Goal: Information Seeking & Learning: Learn about a topic

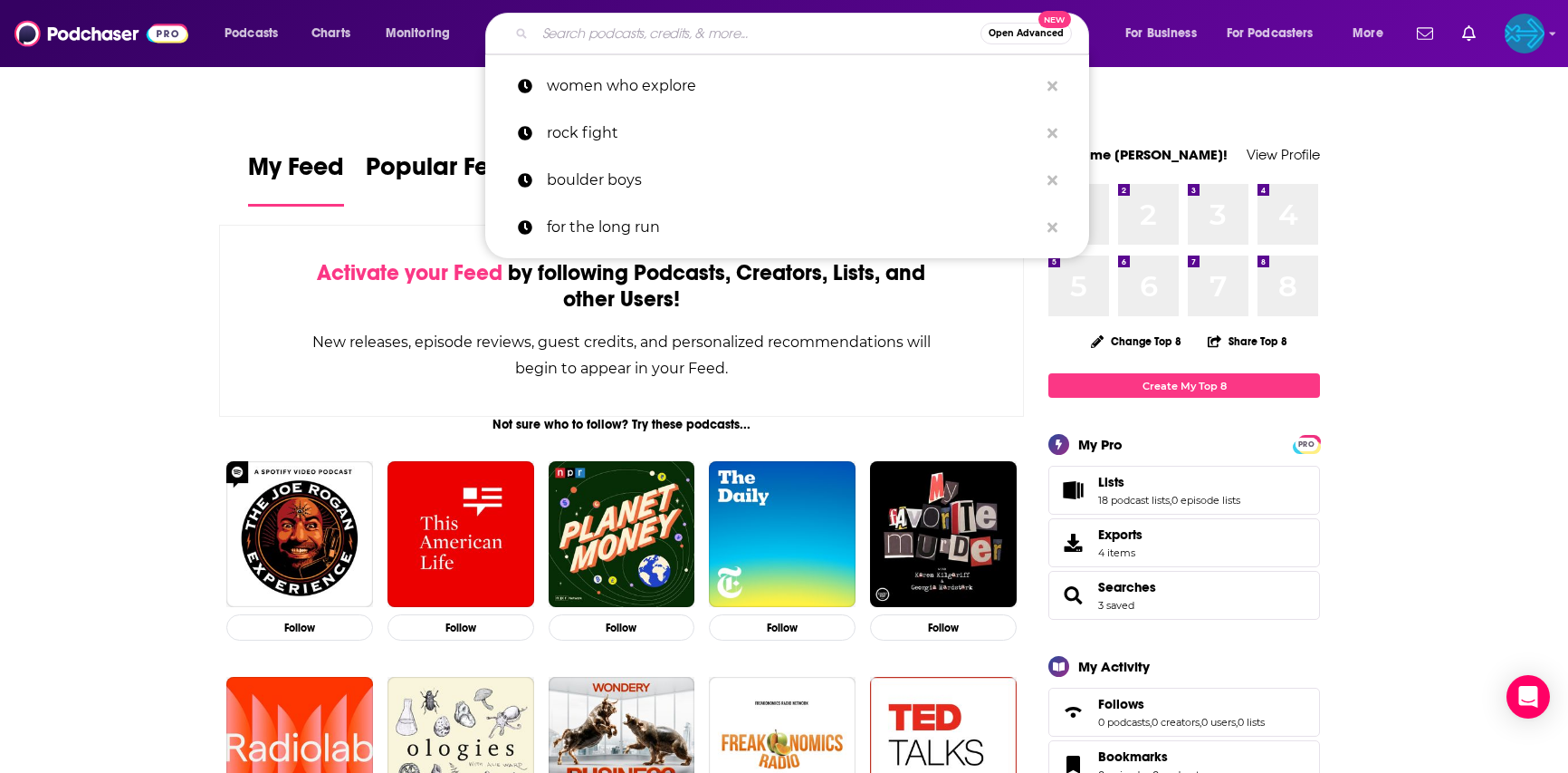
click at [609, 35] on input "Search podcasts, credits, & more..." at bounding box center [758, 34] width 445 height 29
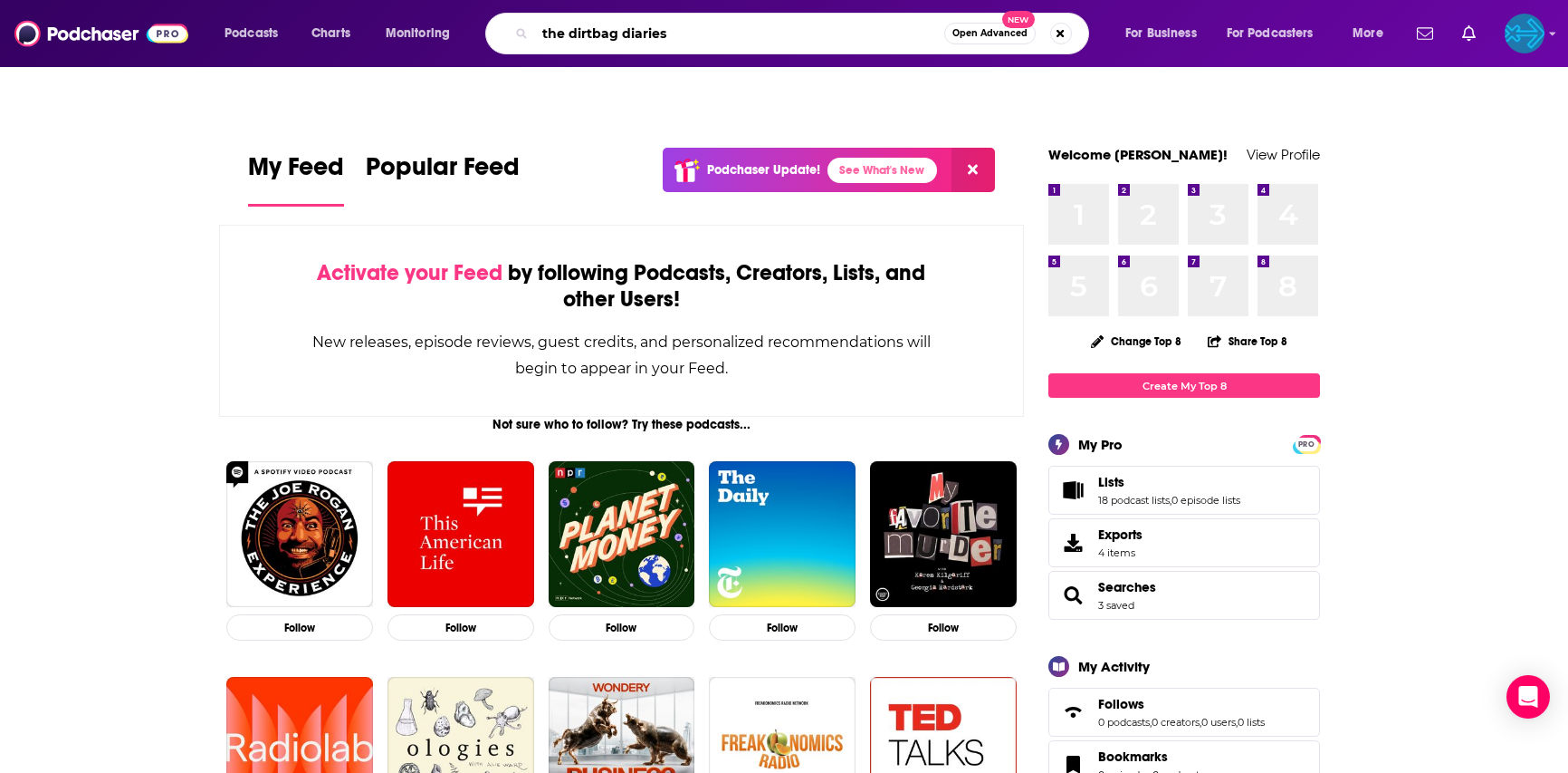
type input "the dirtbag diaries"
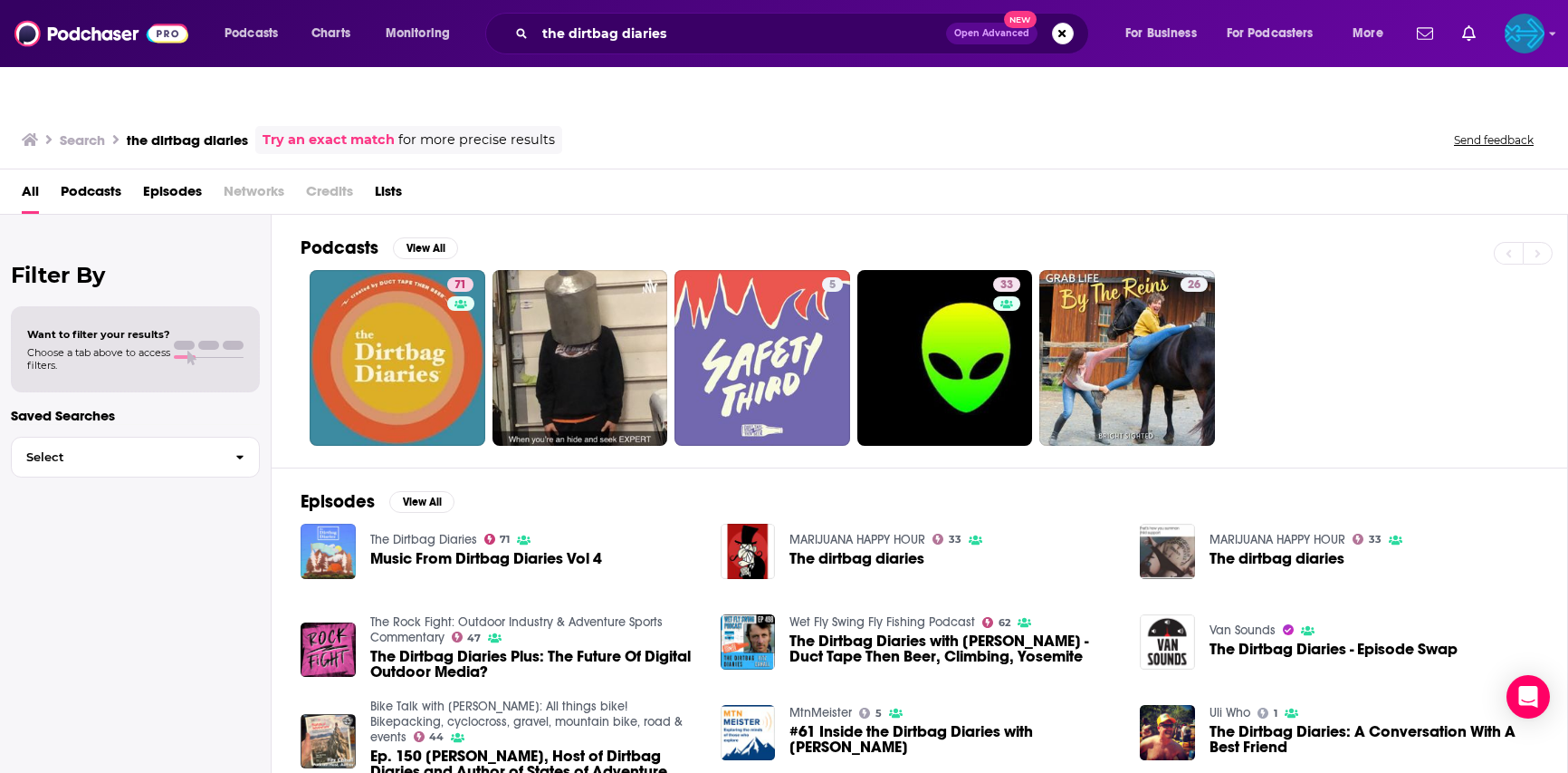
drag, startPoint x: 527, startPoint y: 26, endPoint x: 504, endPoint y: 26, distance: 23.0
click at [504, 26] on div "the dirtbag diaries Open Advanced New" at bounding box center [787, 34] width 604 height 42
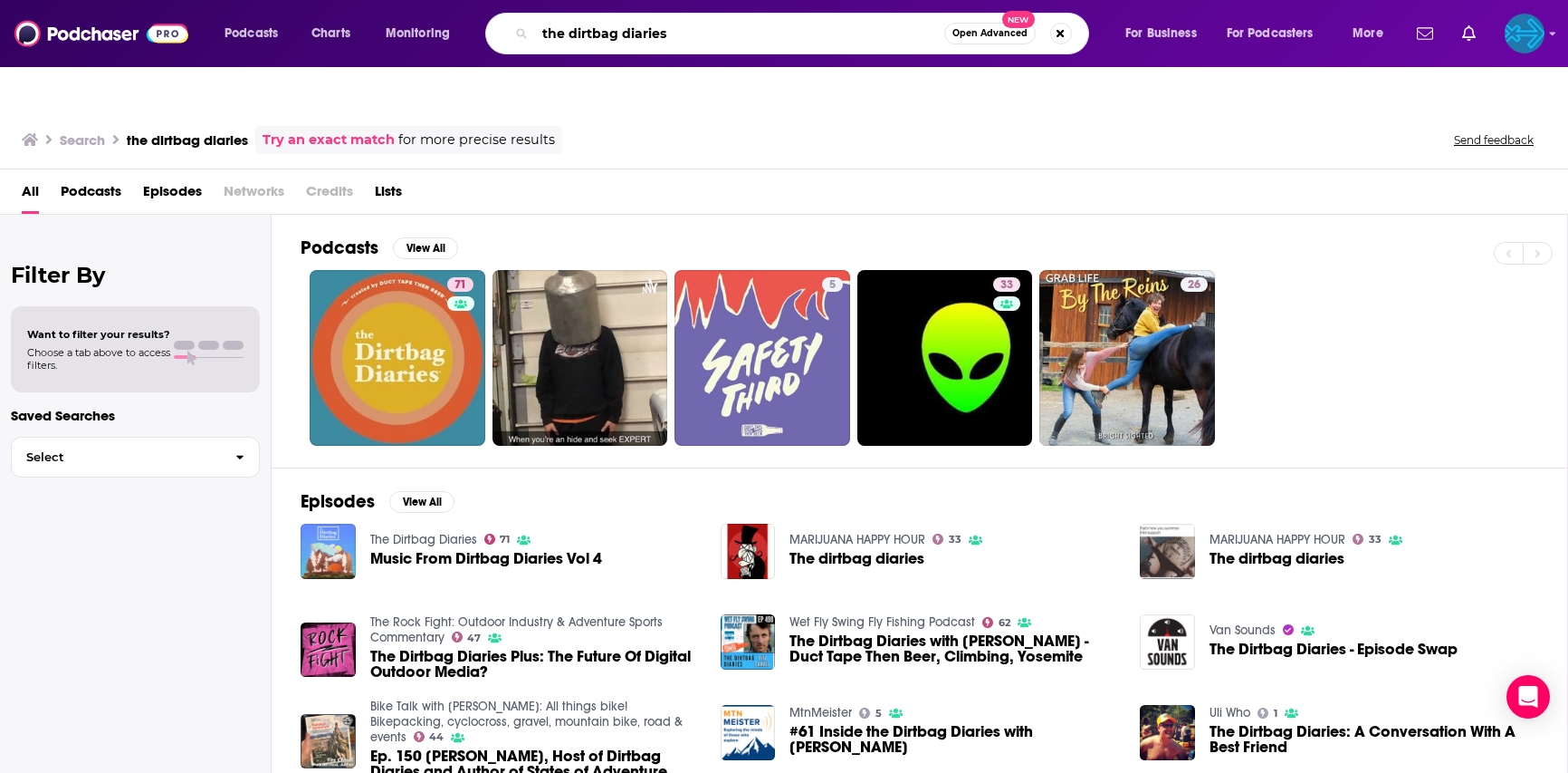
drag, startPoint x: 674, startPoint y: 30, endPoint x: 502, endPoint y: 27, distance: 172.0
click at [502, 27] on div "the dirtbag diaries Open Advanced New" at bounding box center [787, 34] width 604 height 42
type input "outside"
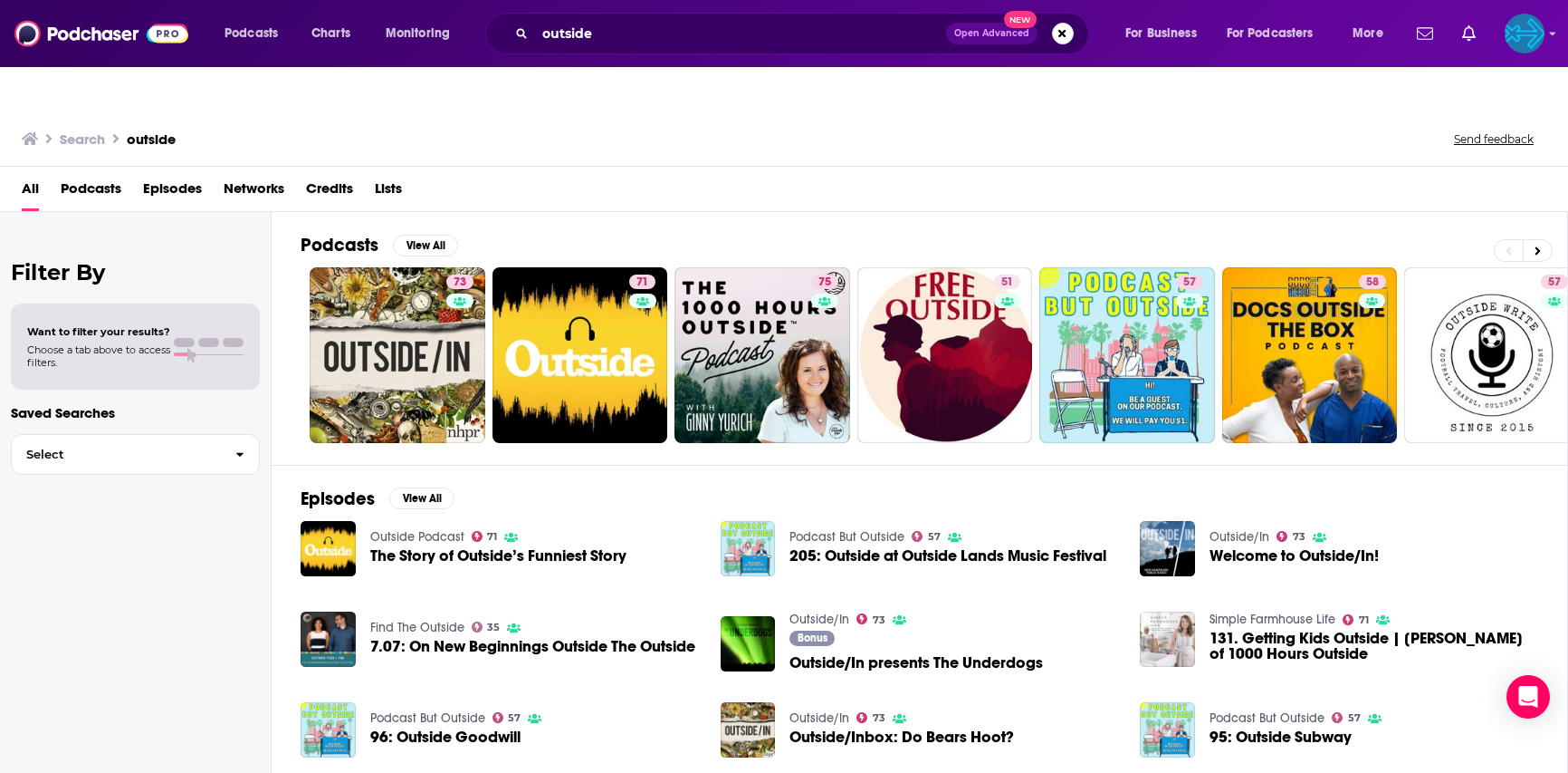
click at [427, 548] on span "The Story of Outside’s Funniest Story" at bounding box center [498, 556] width 256 height 15
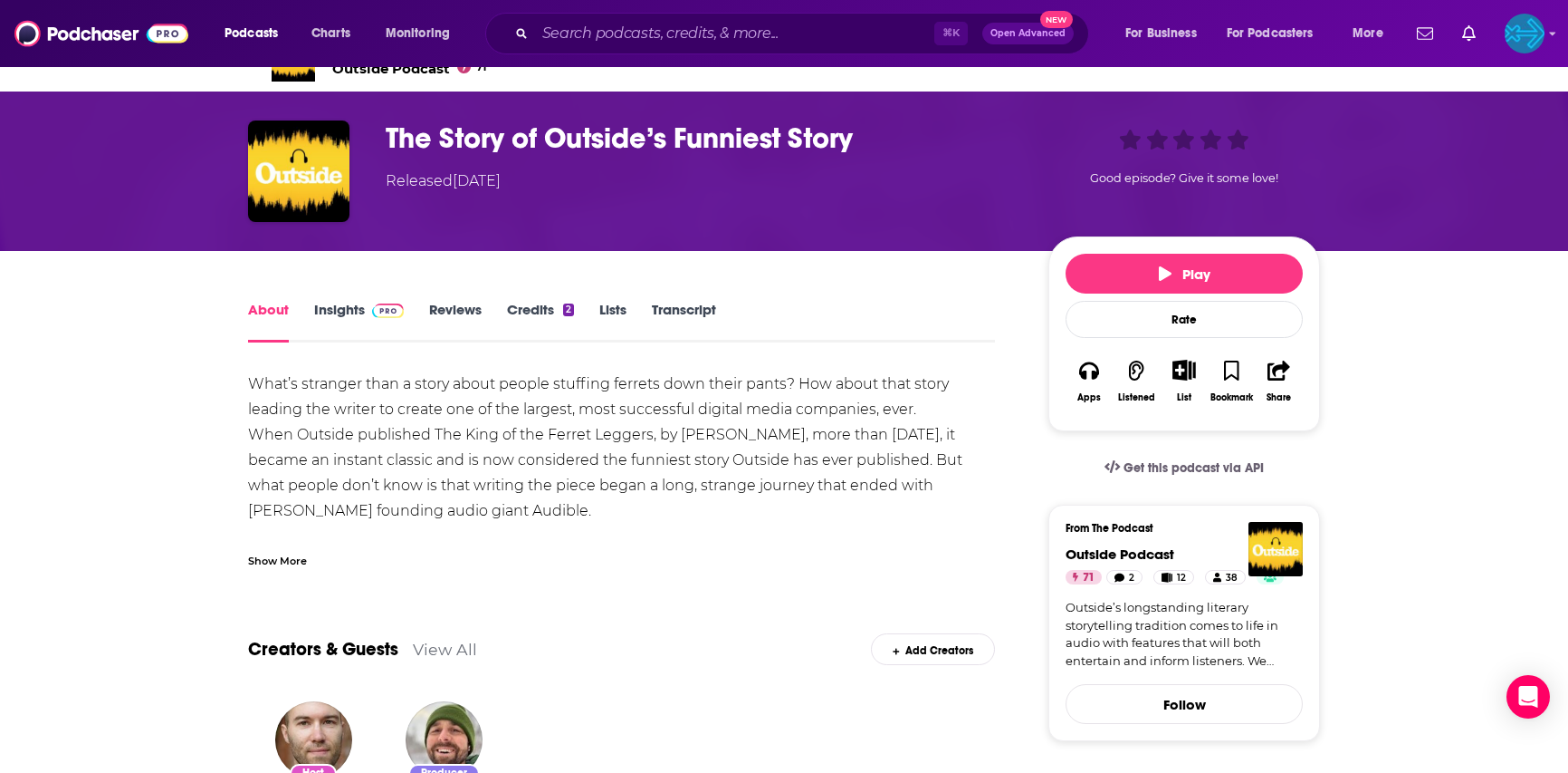
scroll to position [35, 0]
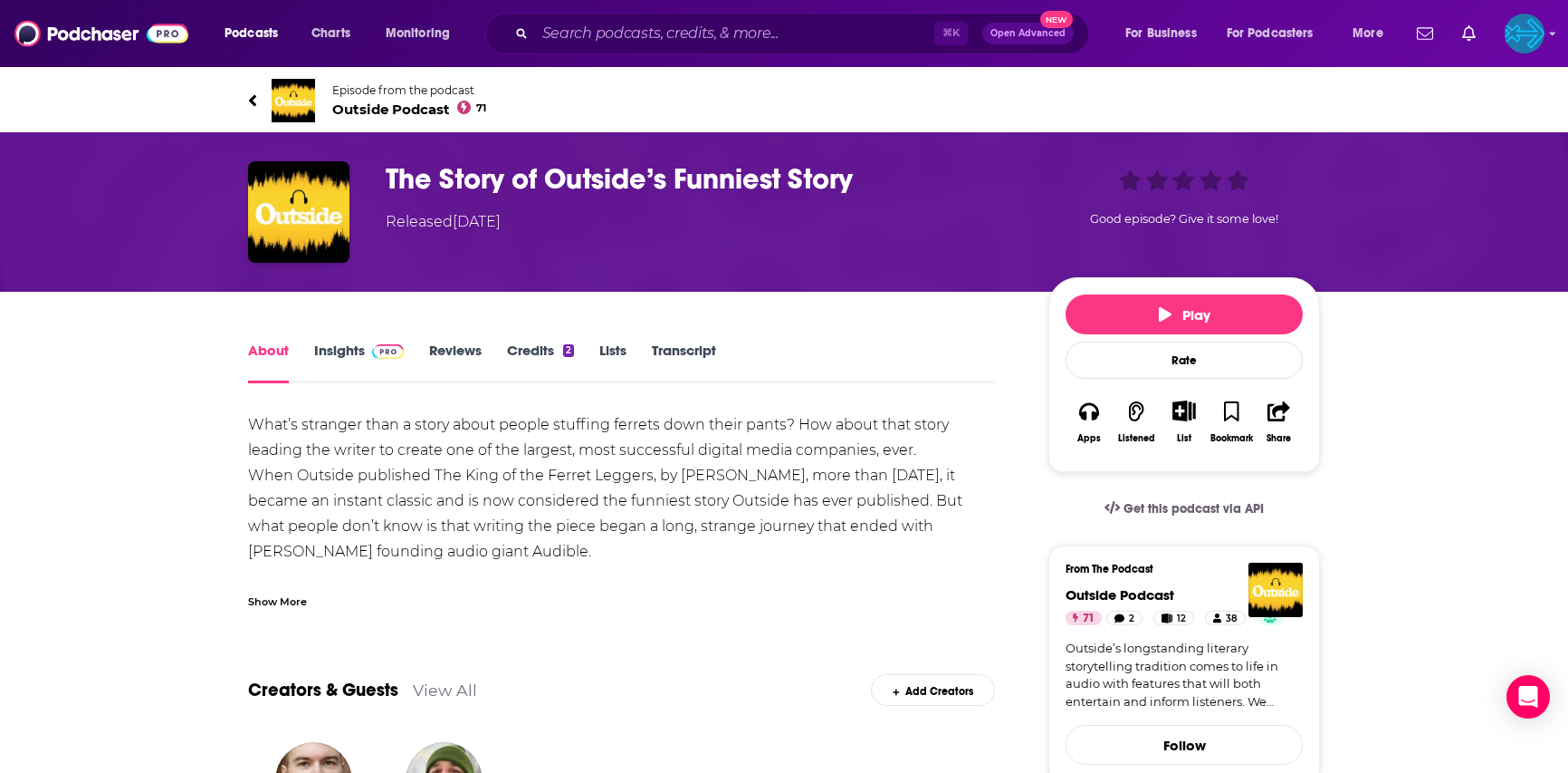
click at [359, 342] on link "Insights" at bounding box center [359, 363] width 90 height 42
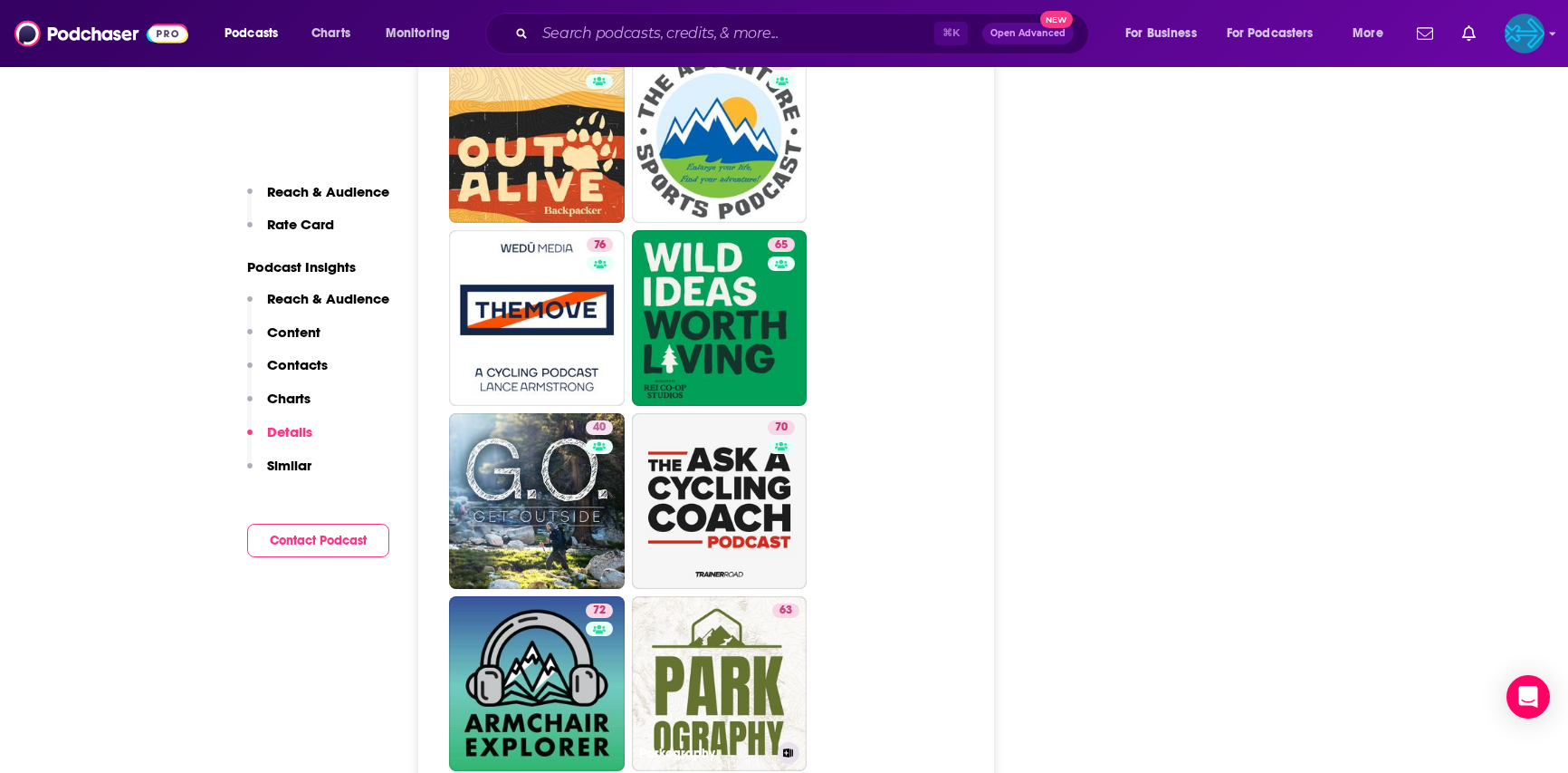
scroll to position [3967, 0]
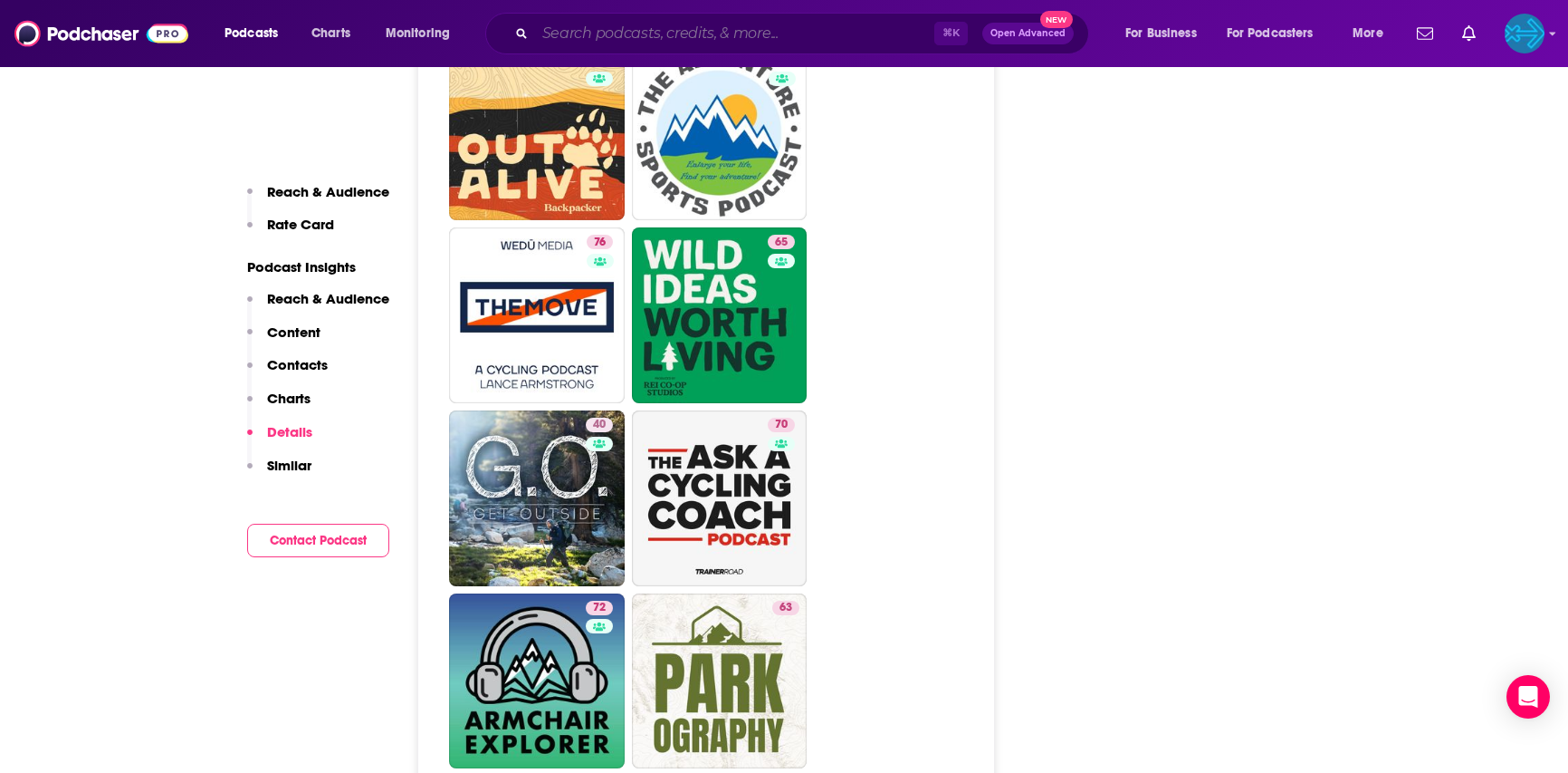
click at [661, 35] on input "Search podcasts, credits, & more..." at bounding box center [734, 34] width 399 height 29
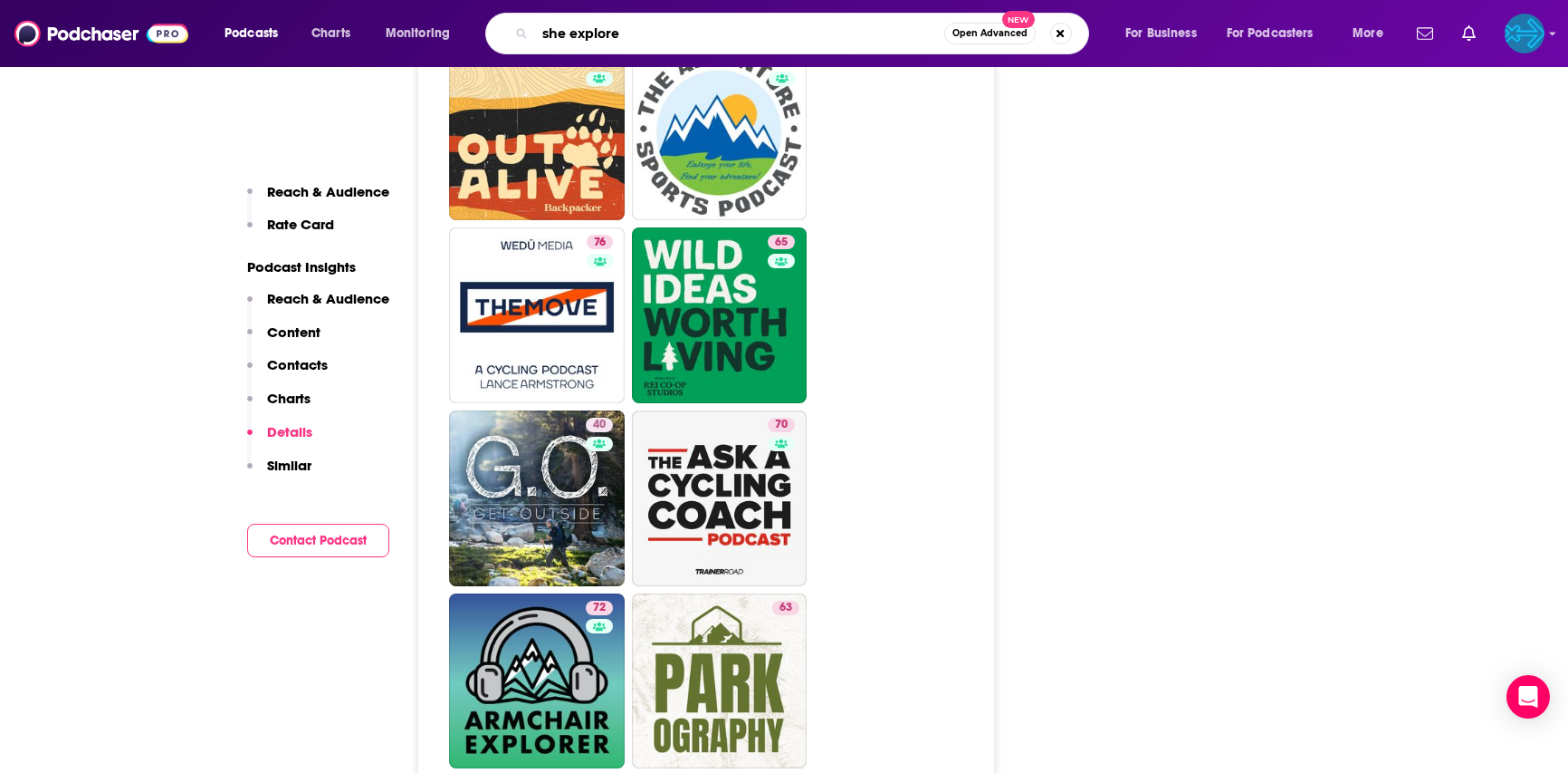
type input "she explores"
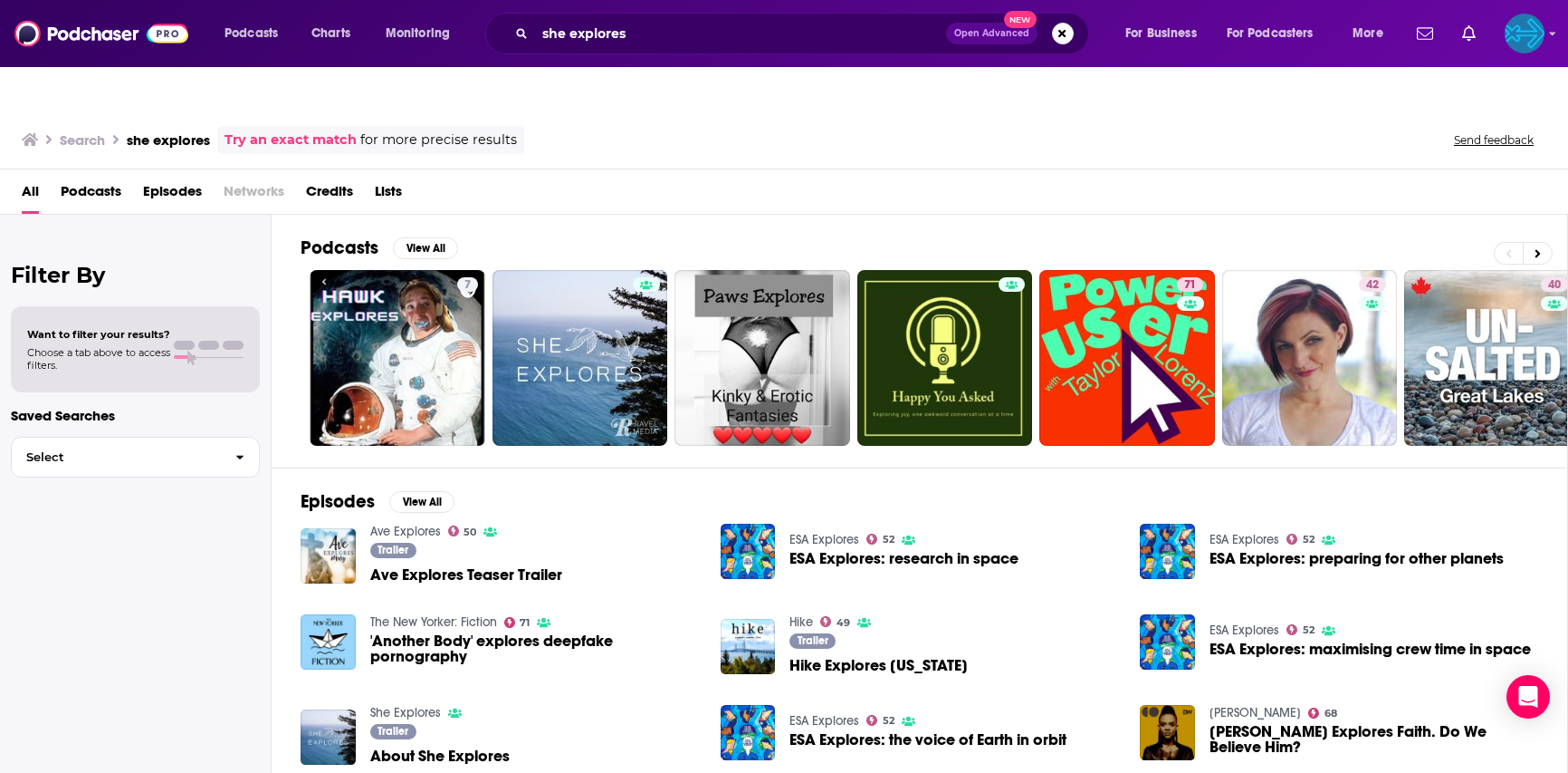
click at [424, 705] on link "She Explores" at bounding box center [405, 712] width 71 height 15
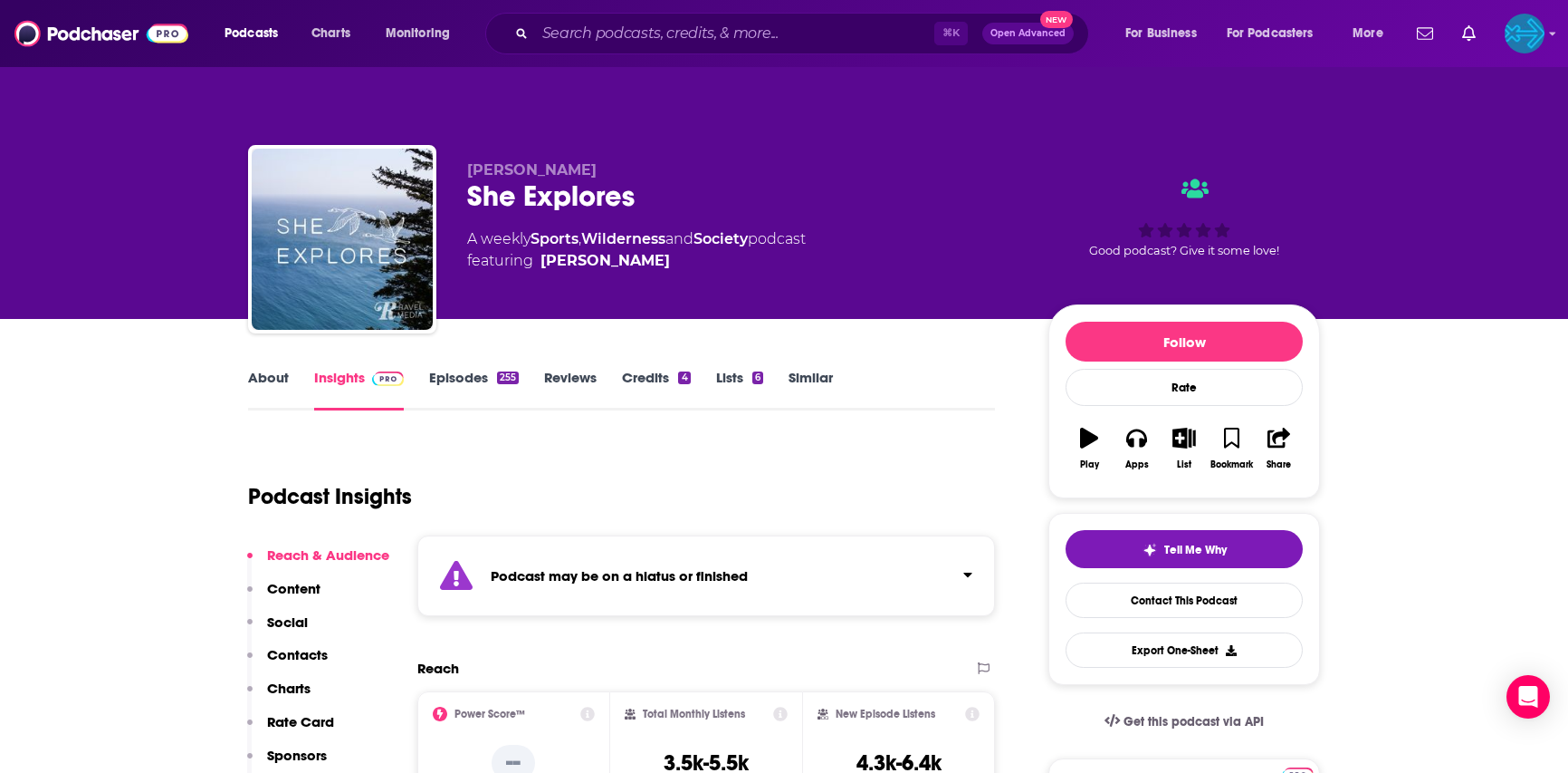
scroll to position [16, 0]
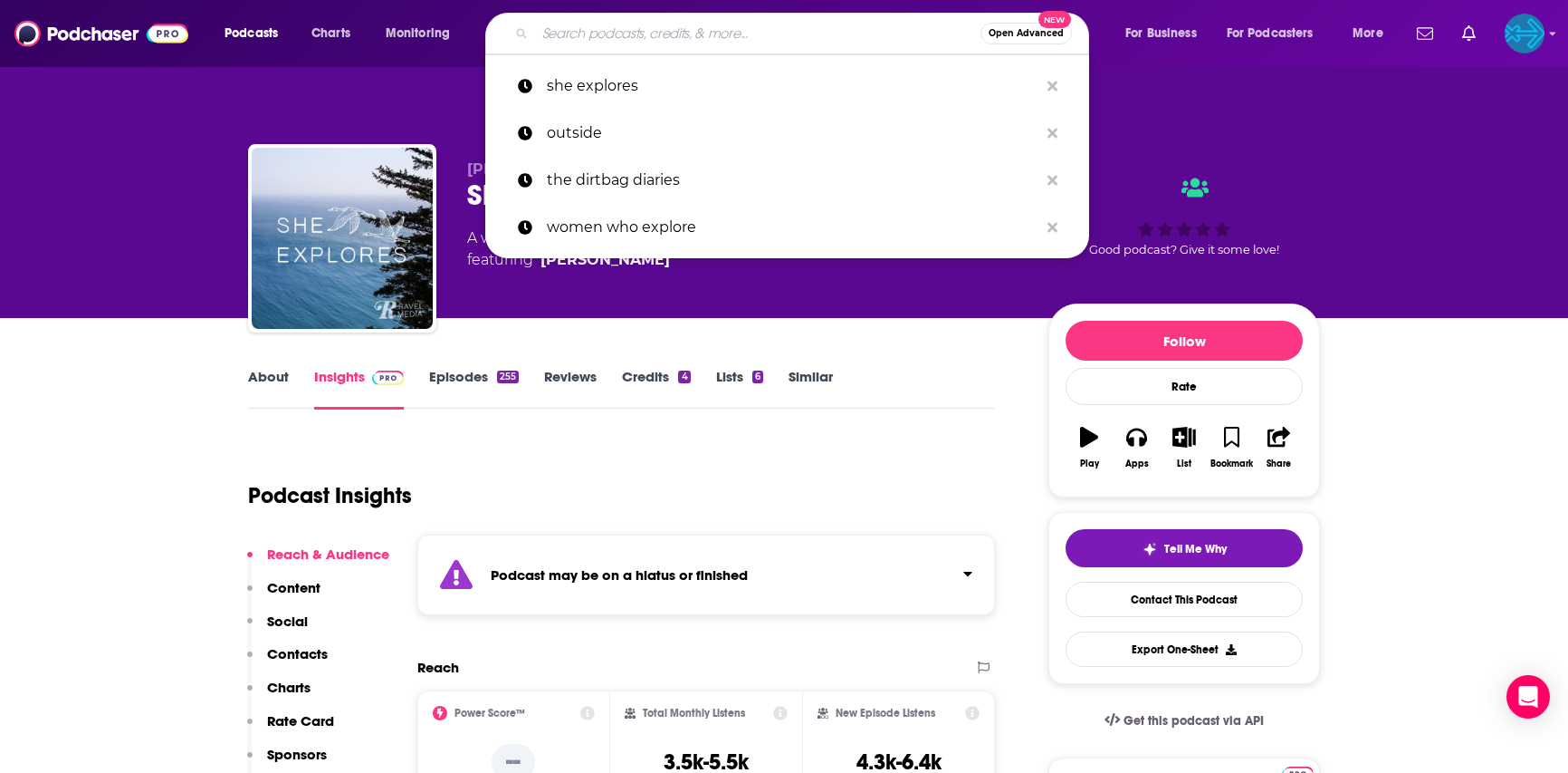
click at [574, 35] on input "Search podcasts, credits, & more..." at bounding box center [758, 34] width 445 height 29
click at [1052, 92] on icon "Search podcasts, credits, & more..." at bounding box center [1052, 86] width 10 height 15
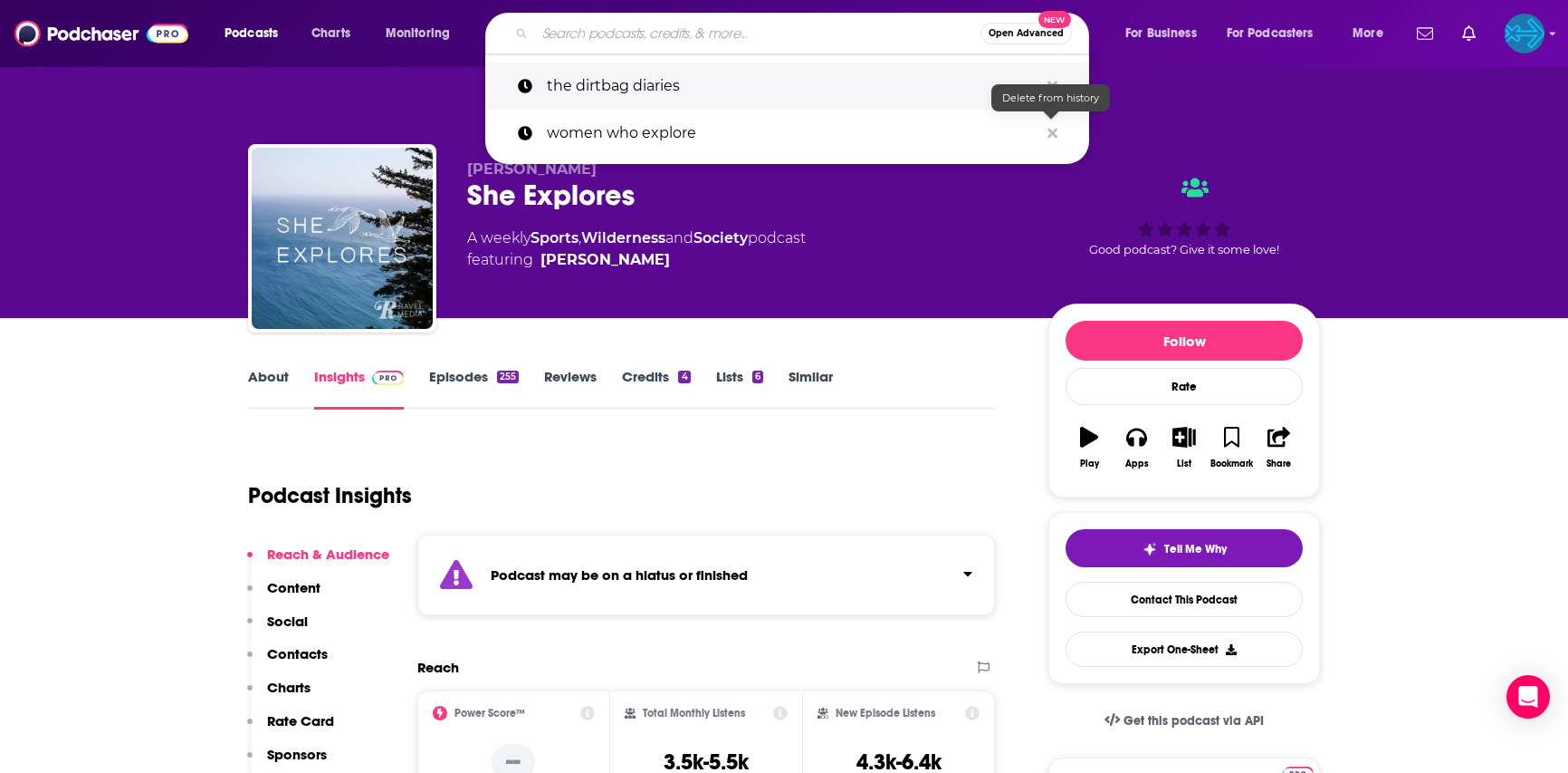
click at [1052, 92] on icon "Search podcasts, credits, & more..." at bounding box center [1052, 86] width 10 height 15
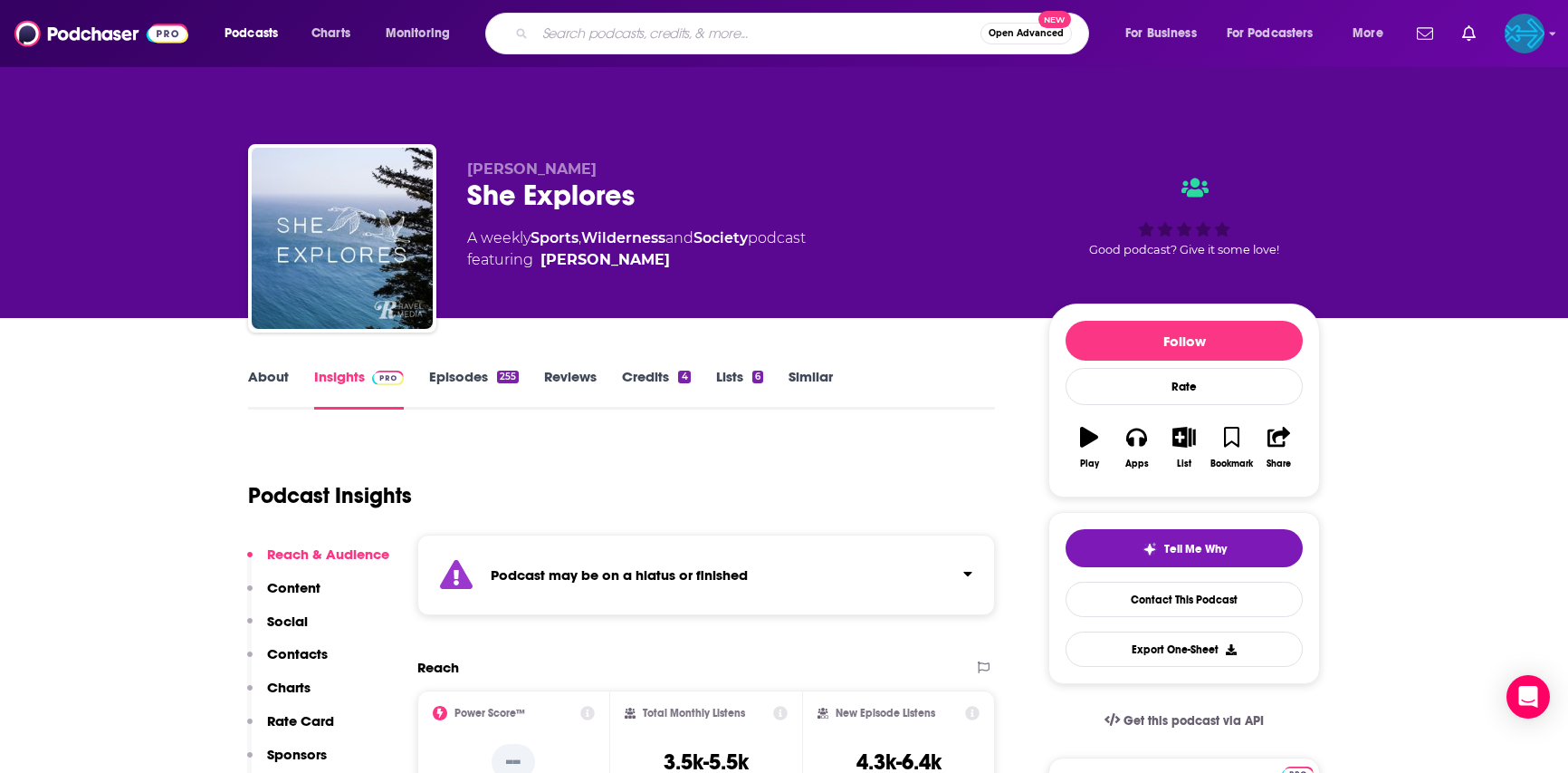
click at [1028, 41] on button "Open Advanced New" at bounding box center [1026, 34] width 92 height 22
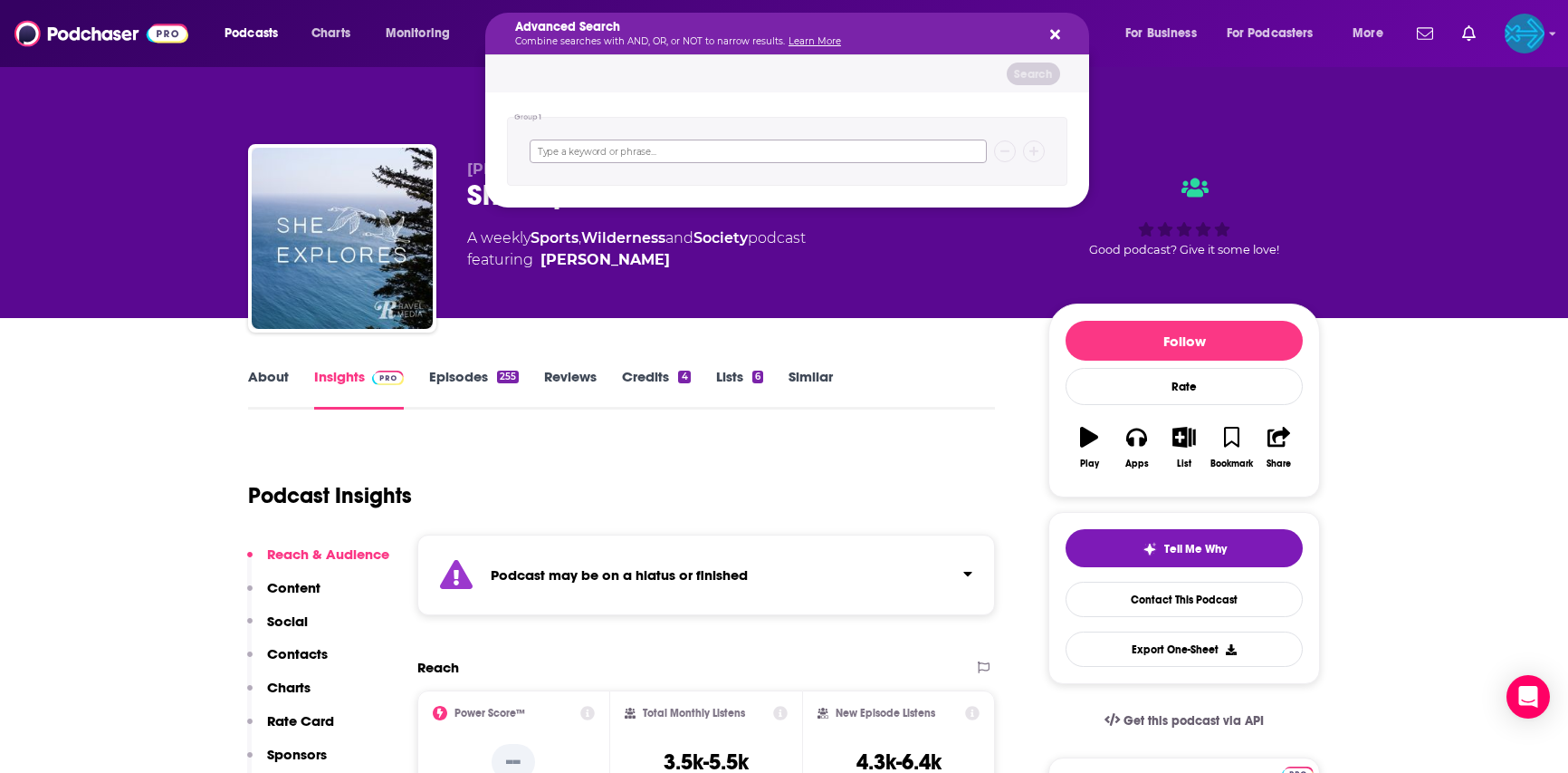
click at [779, 158] on input "Search podcasts, credits, & more..." at bounding box center [758, 151] width 457 height 24
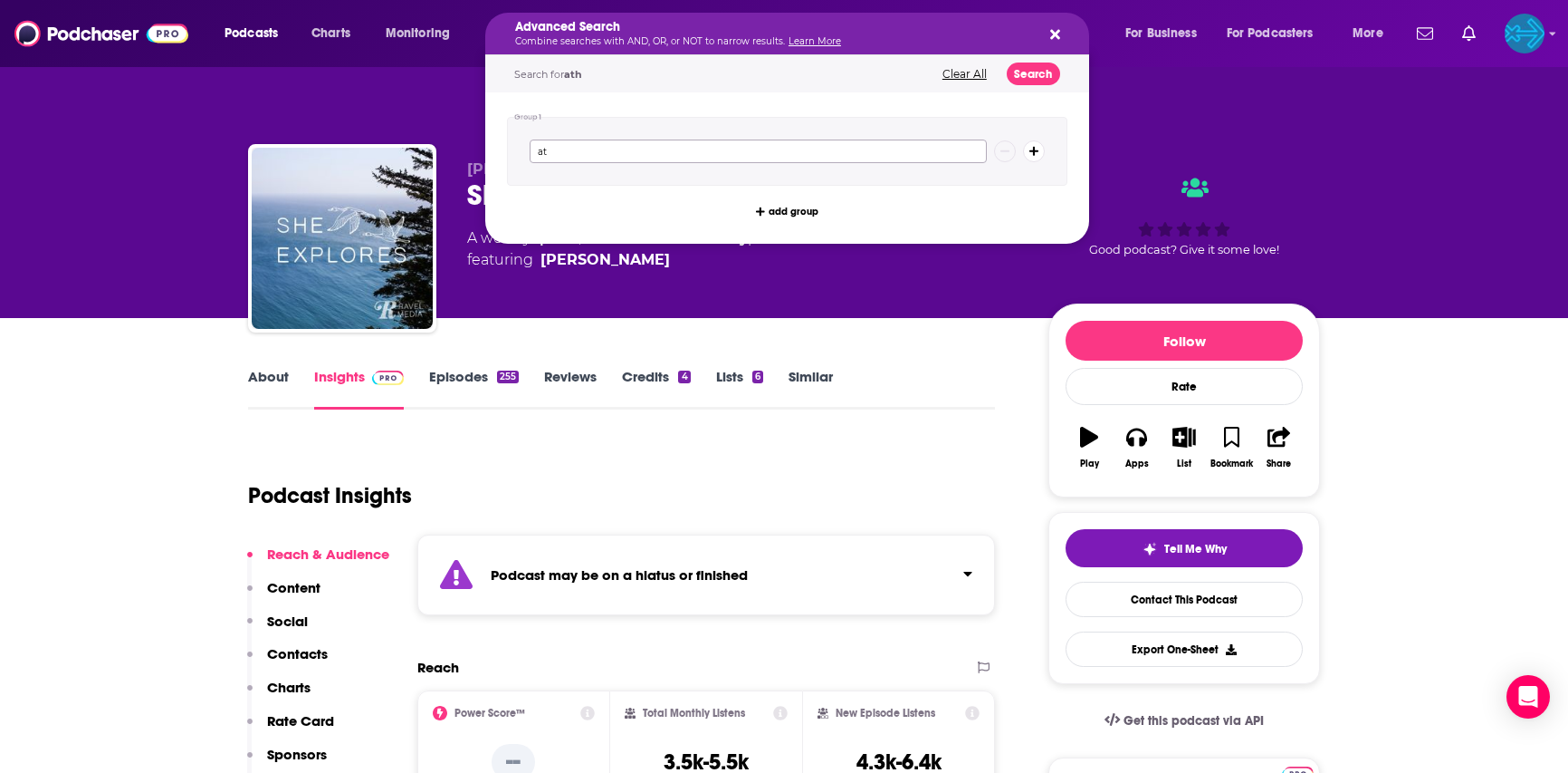
type input "a"
type input "outdoor athlete"
click at [69, 107] on div "[PERSON_NAME] She Explores A weekly Sports , Wilderness and Society podcast fea…" at bounding box center [784, 170] width 1568 height 296
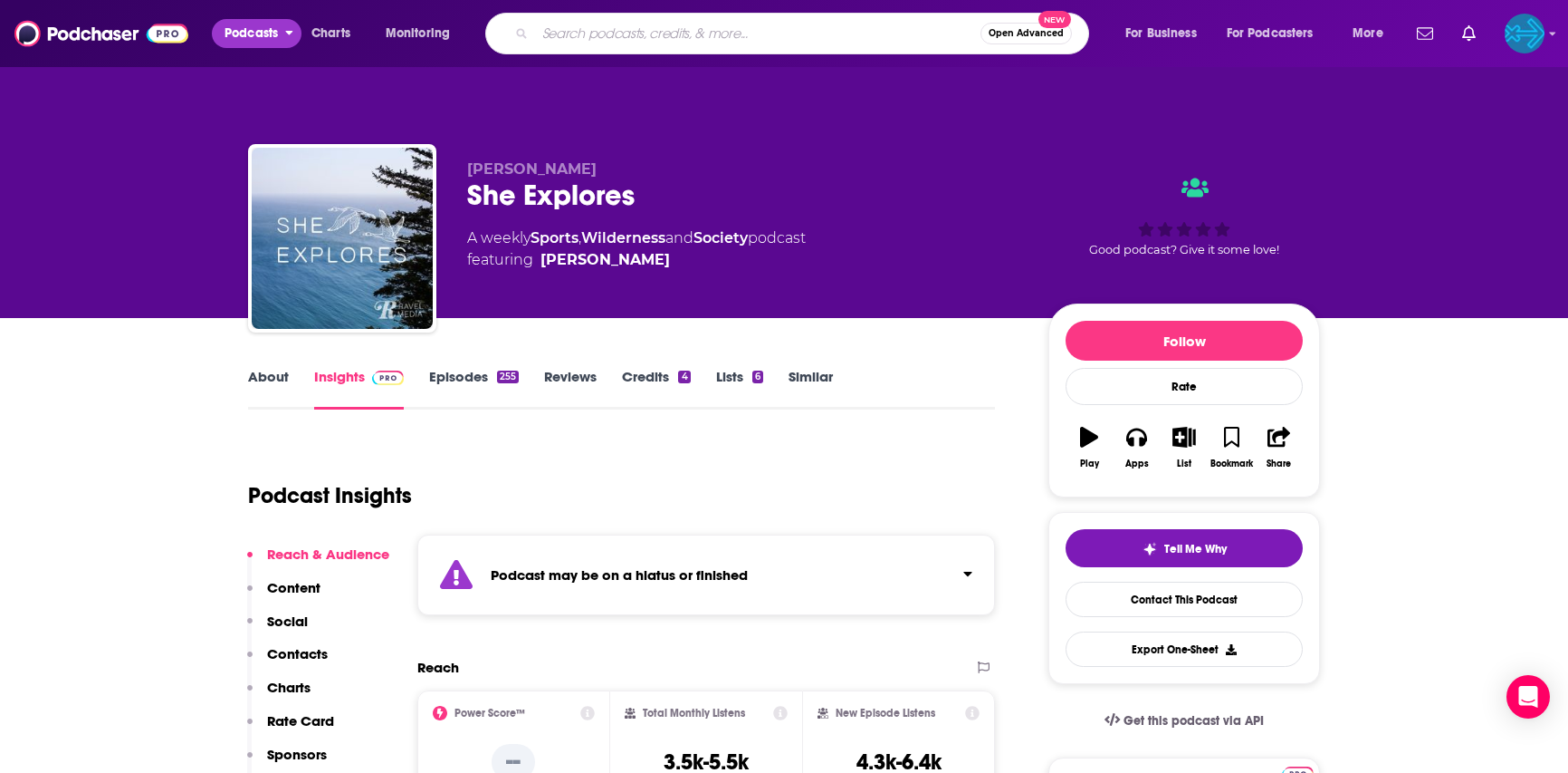
click at [256, 33] on span "Podcasts" at bounding box center [251, 34] width 54 height 25
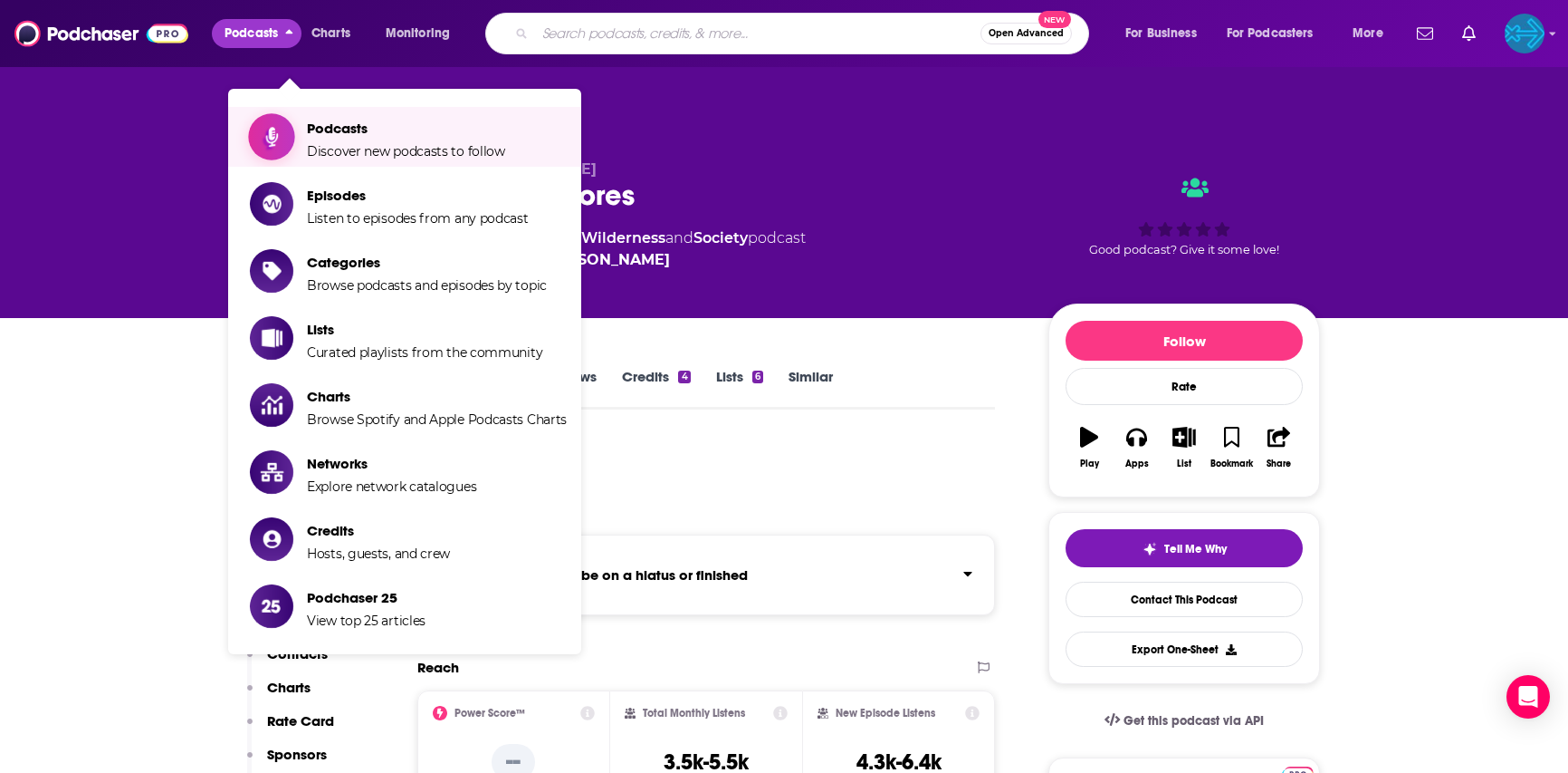
click at [355, 143] on span "Discover new podcasts to follow" at bounding box center [406, 151] width 198 height 16
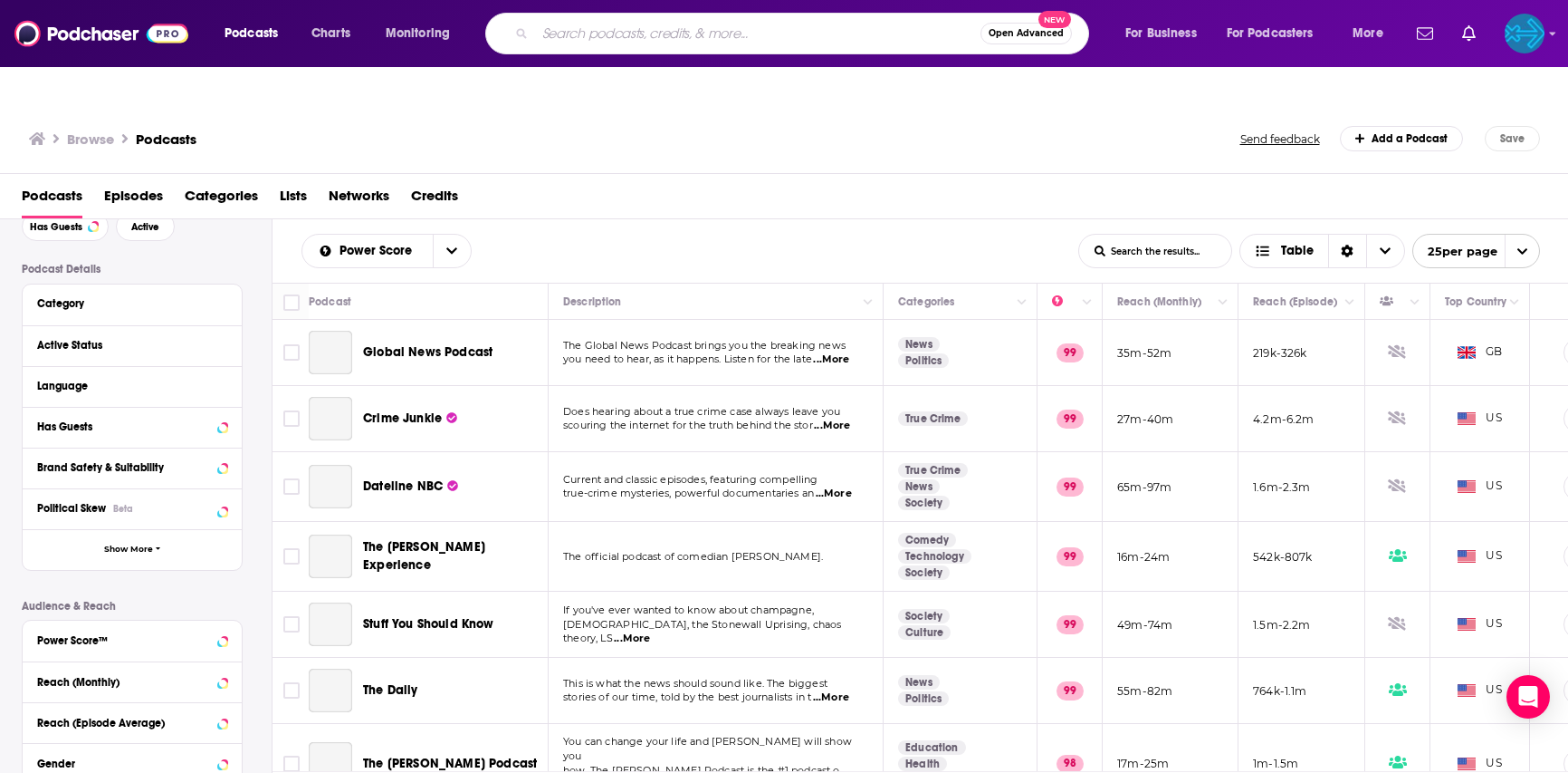
scroll to position [110, 0]
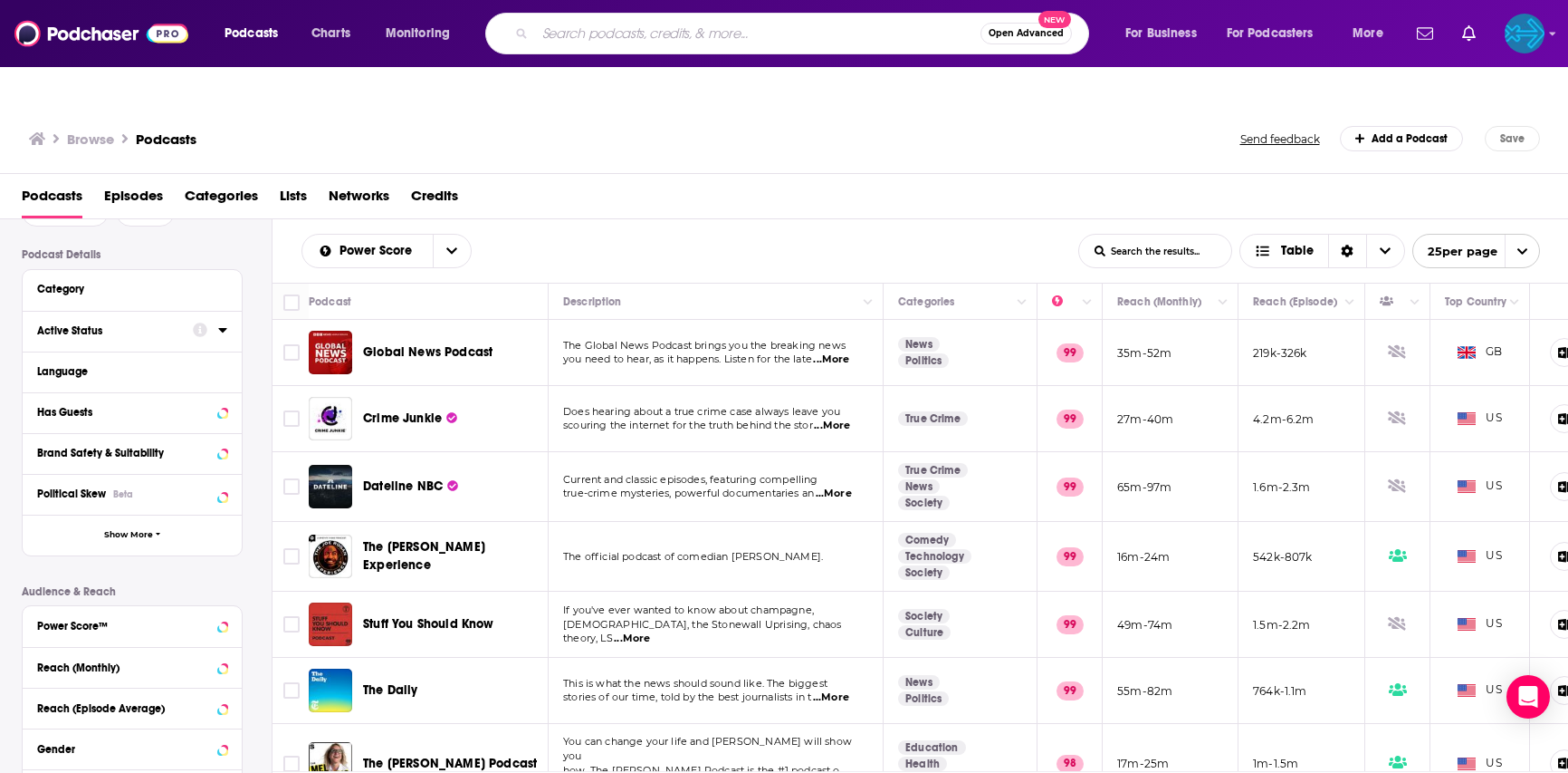
click at [218, 323] on icon at bounding box center [223, 330] width 9 height 15
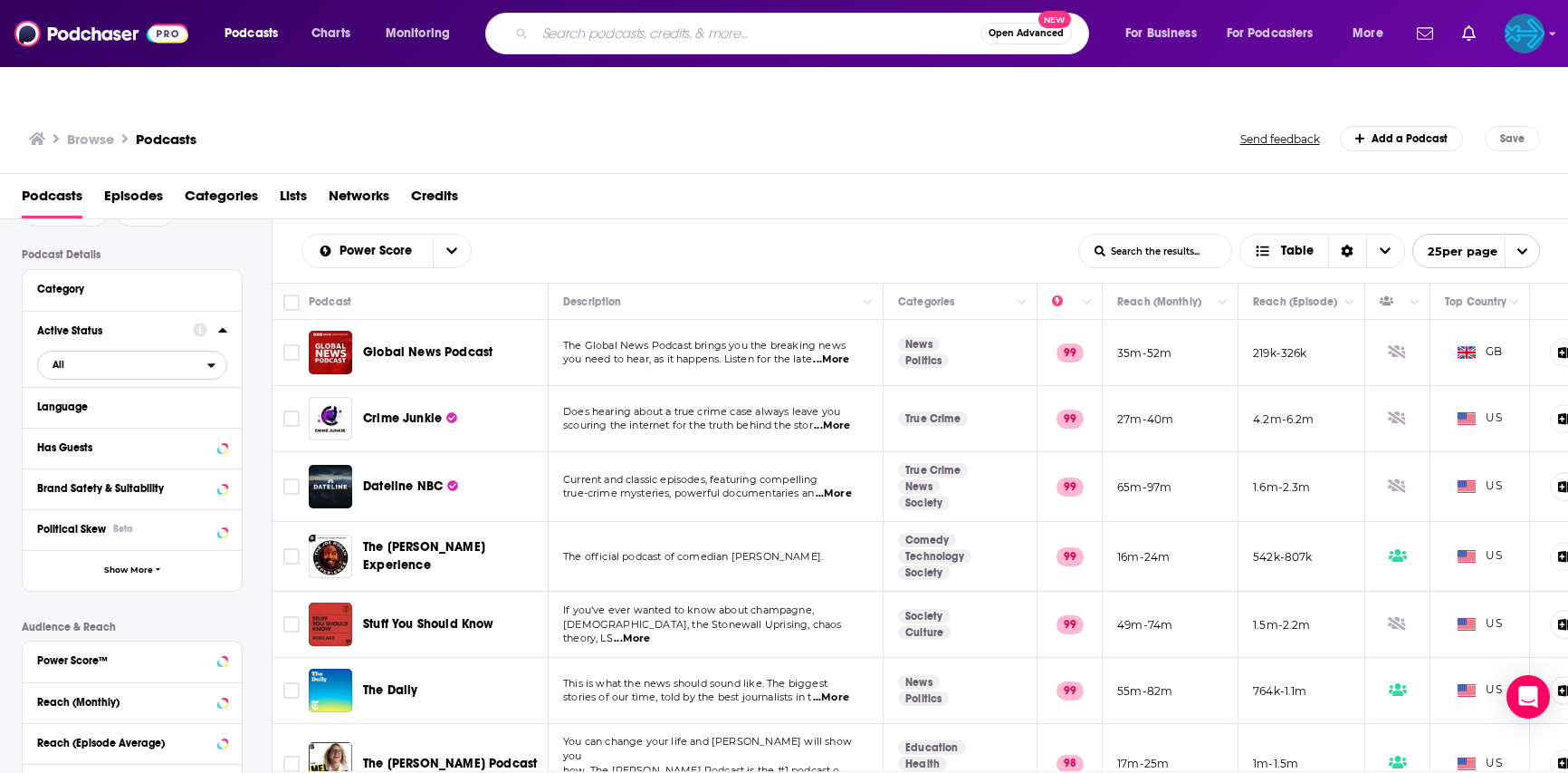
click at [195, 352] on span "All" at bounding box center [123, 364] width 169 height 24
click at [175, 419] on span "405k" at bounding box center [181, 424] width 89 height 10
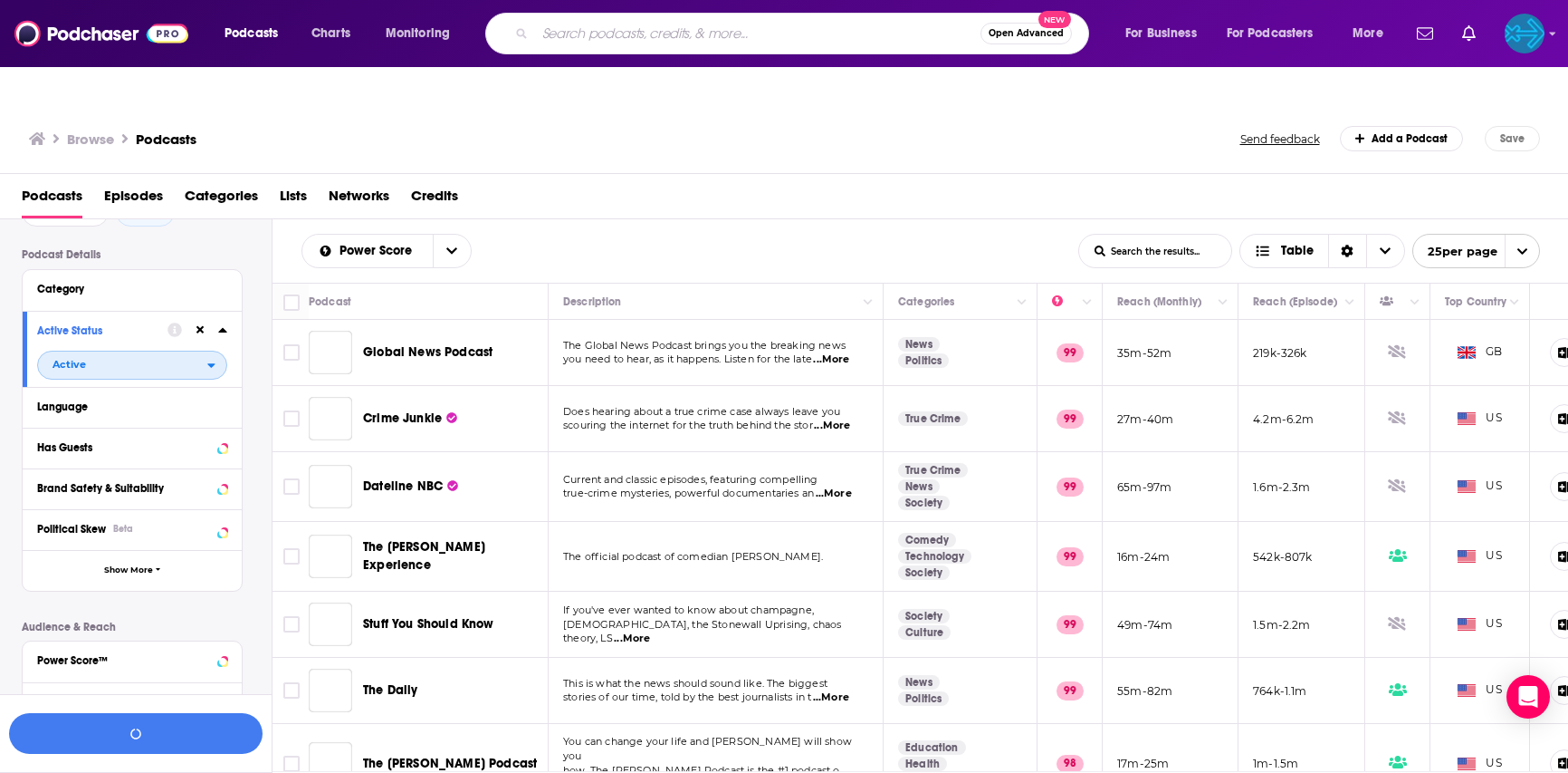
scroll to position [154, 0]
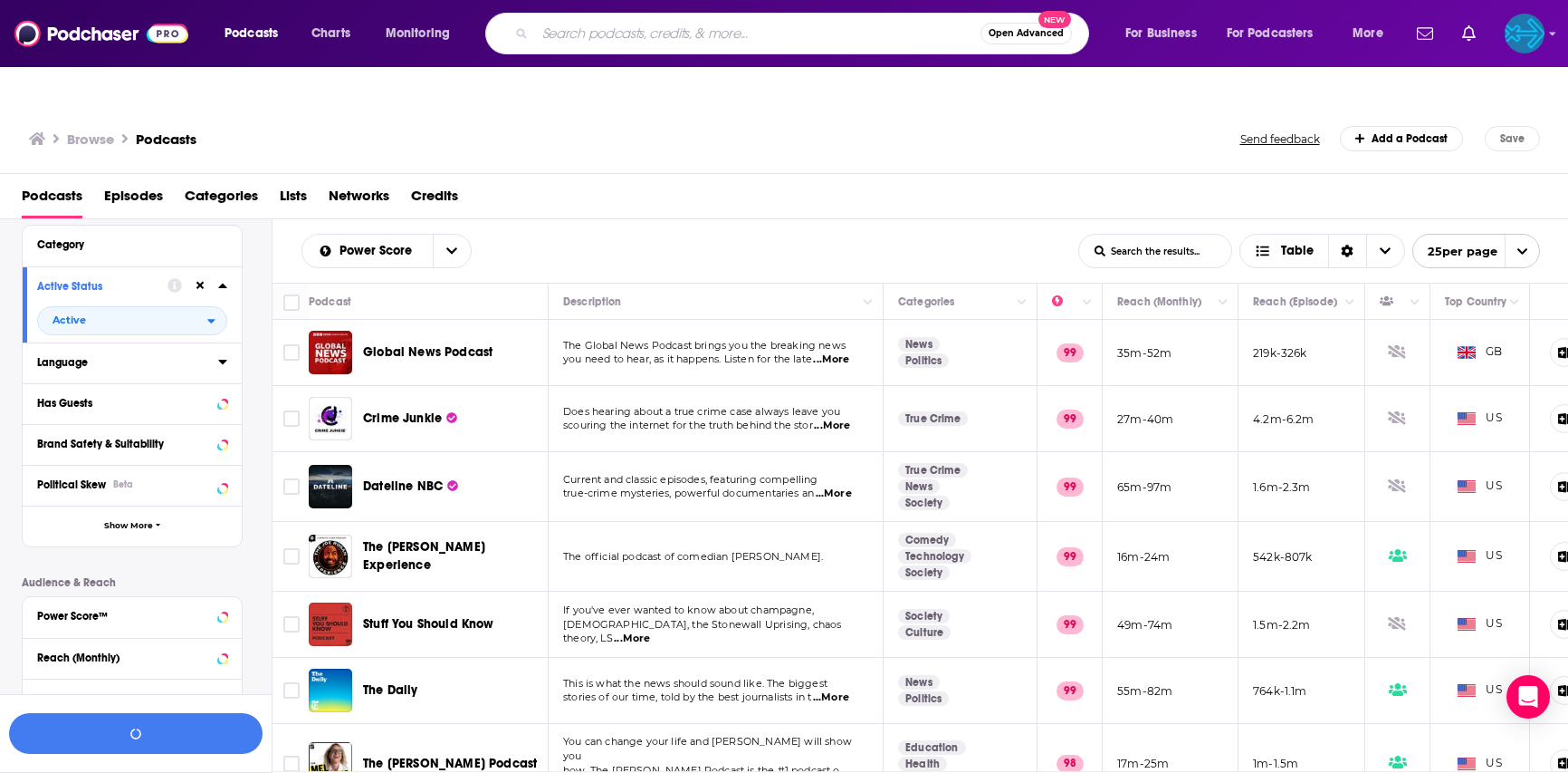
click at [222, 359] on icon at bounding box center [222, 361] width 8 height 5
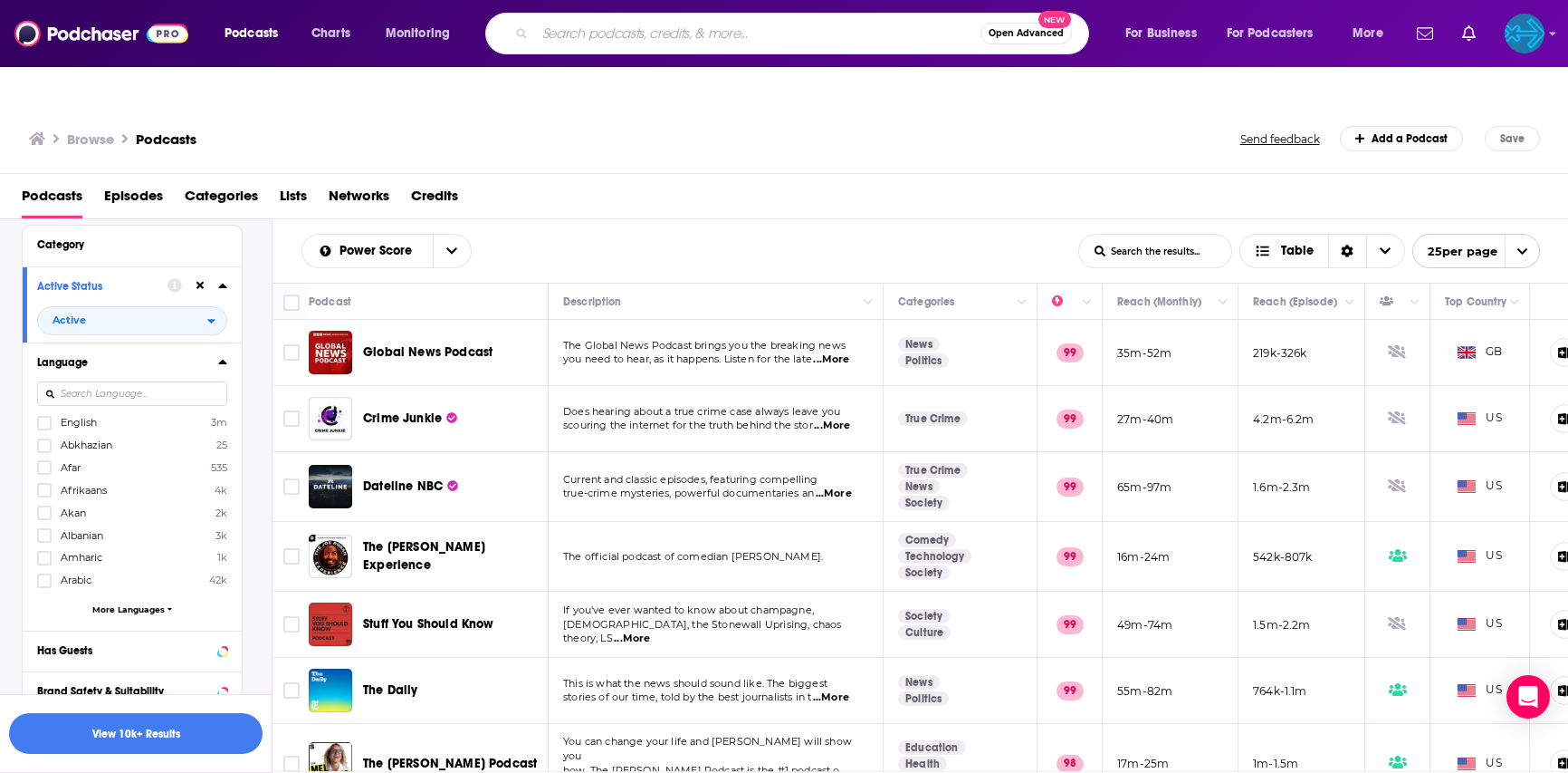
click at [94, 416] on span "English" at bounding box center [79, 422] width 36 height 13
click at [45, 428] on input "multiSelectOption-en-0" at bounding box center [45, 428] width 0 height 0
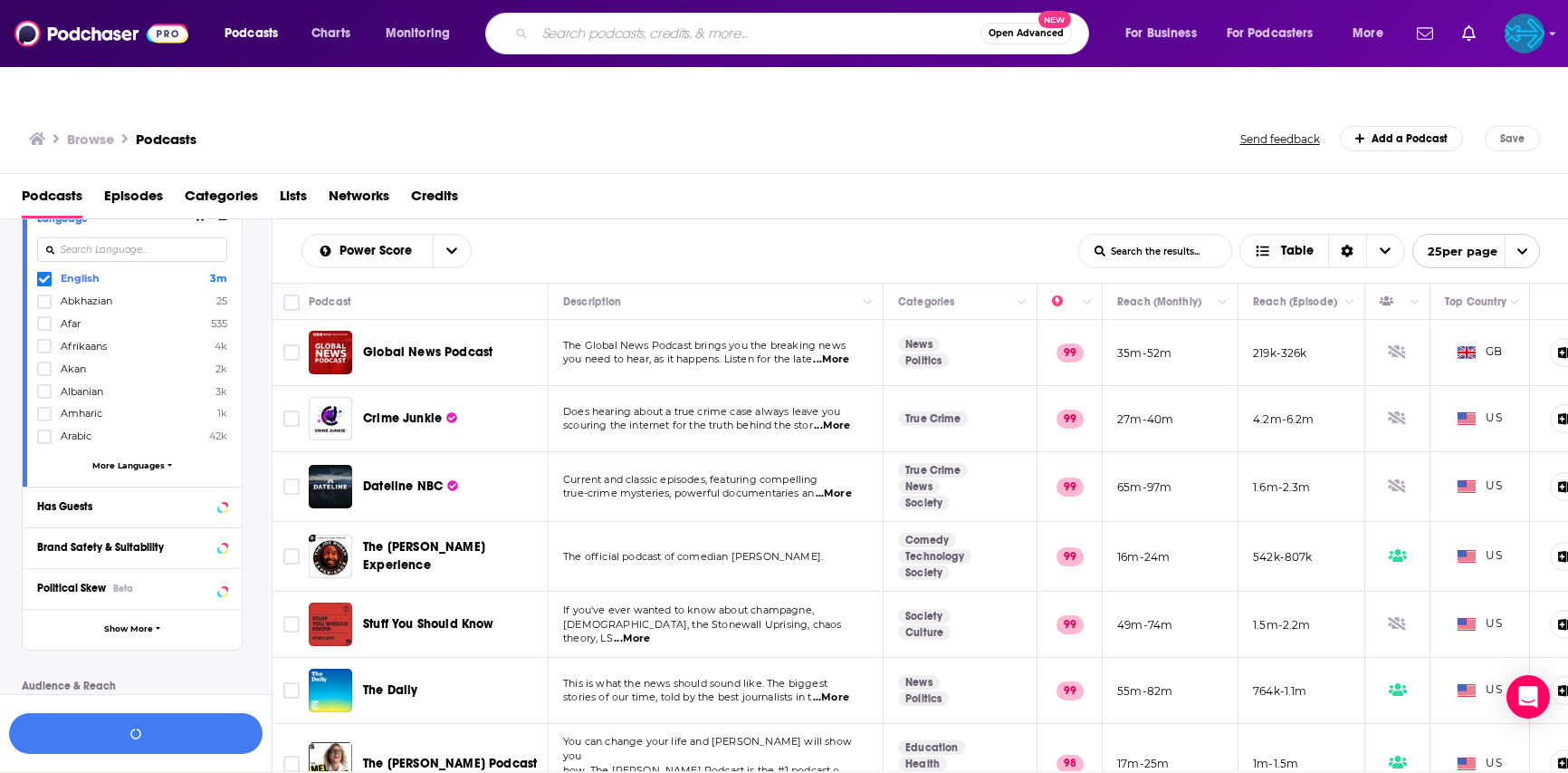
scroll to position [312, 0]
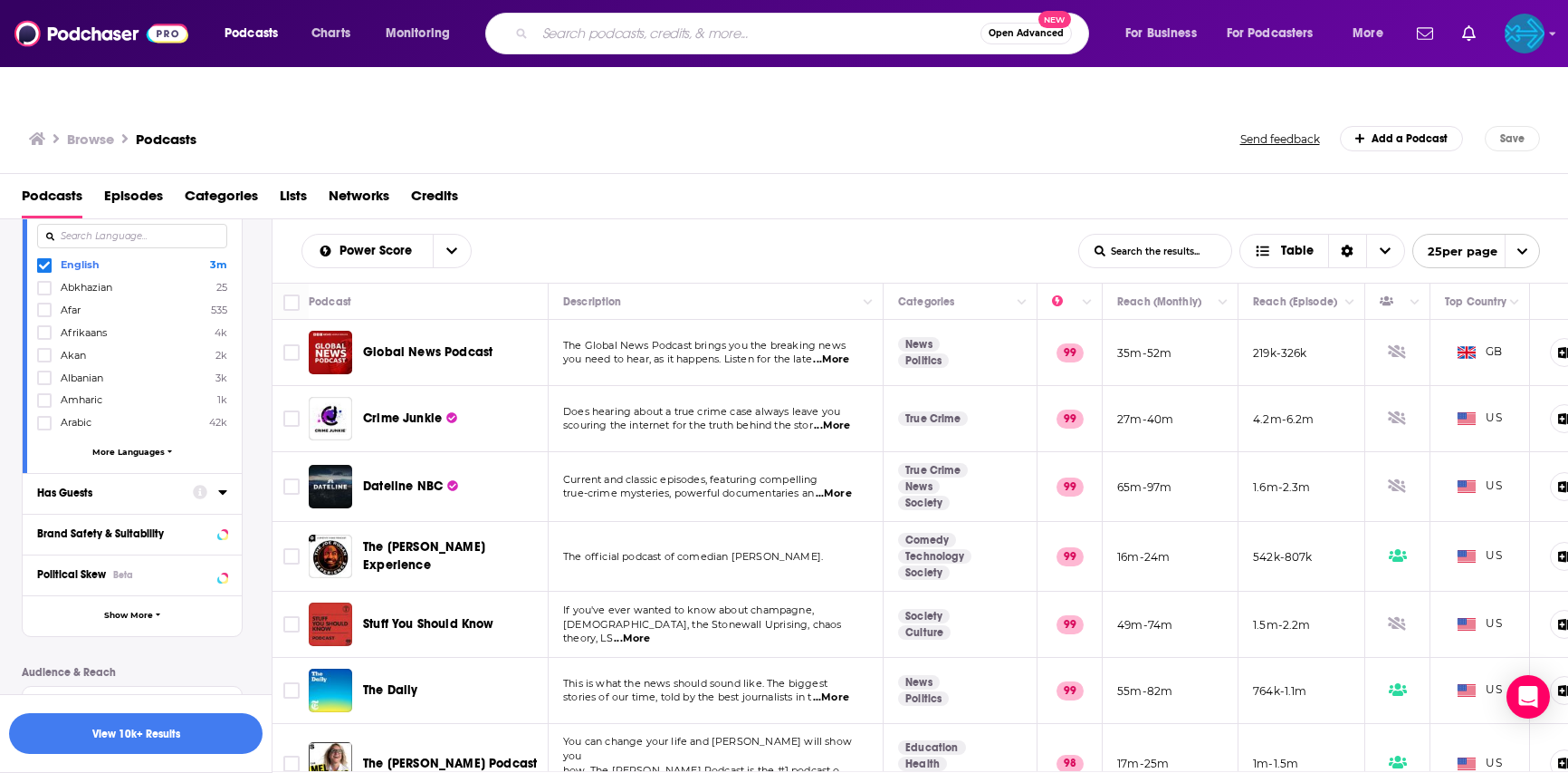
click at [203, 486] on icon at bounding box center [200, 493] width 15 height 15
click at [216, 481] on div at bounding box center [210, 492] width 35 height 23
click at [222, 490] on icon at bounding box center [222, 492] width 8 height 5
click at [93, 515] on span "All" at bounding box center [123, 527] width 169 height 24
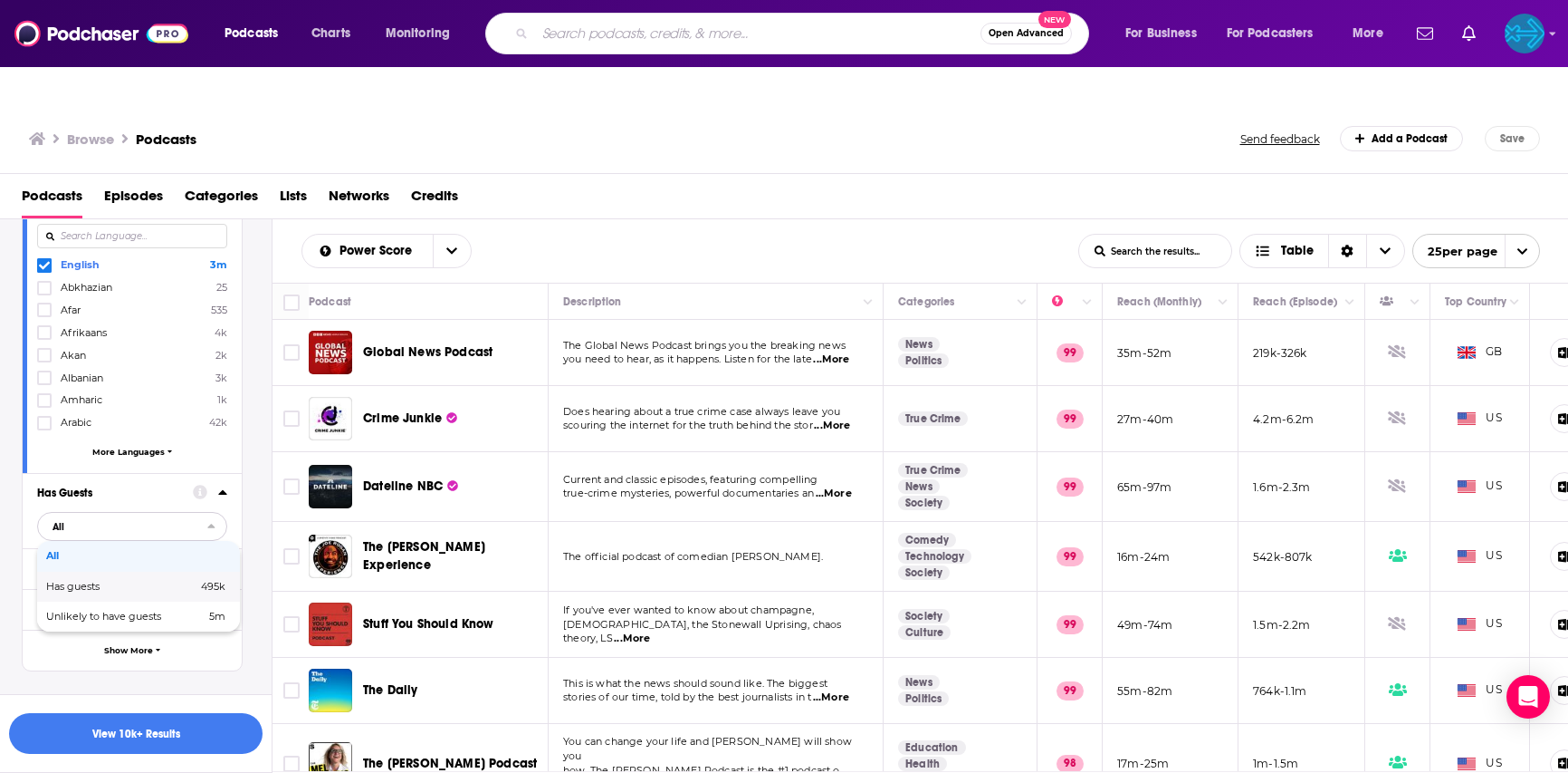
click at [105, 581] on span "Has guests" at bounding box center [97, 586] width 103 height 10
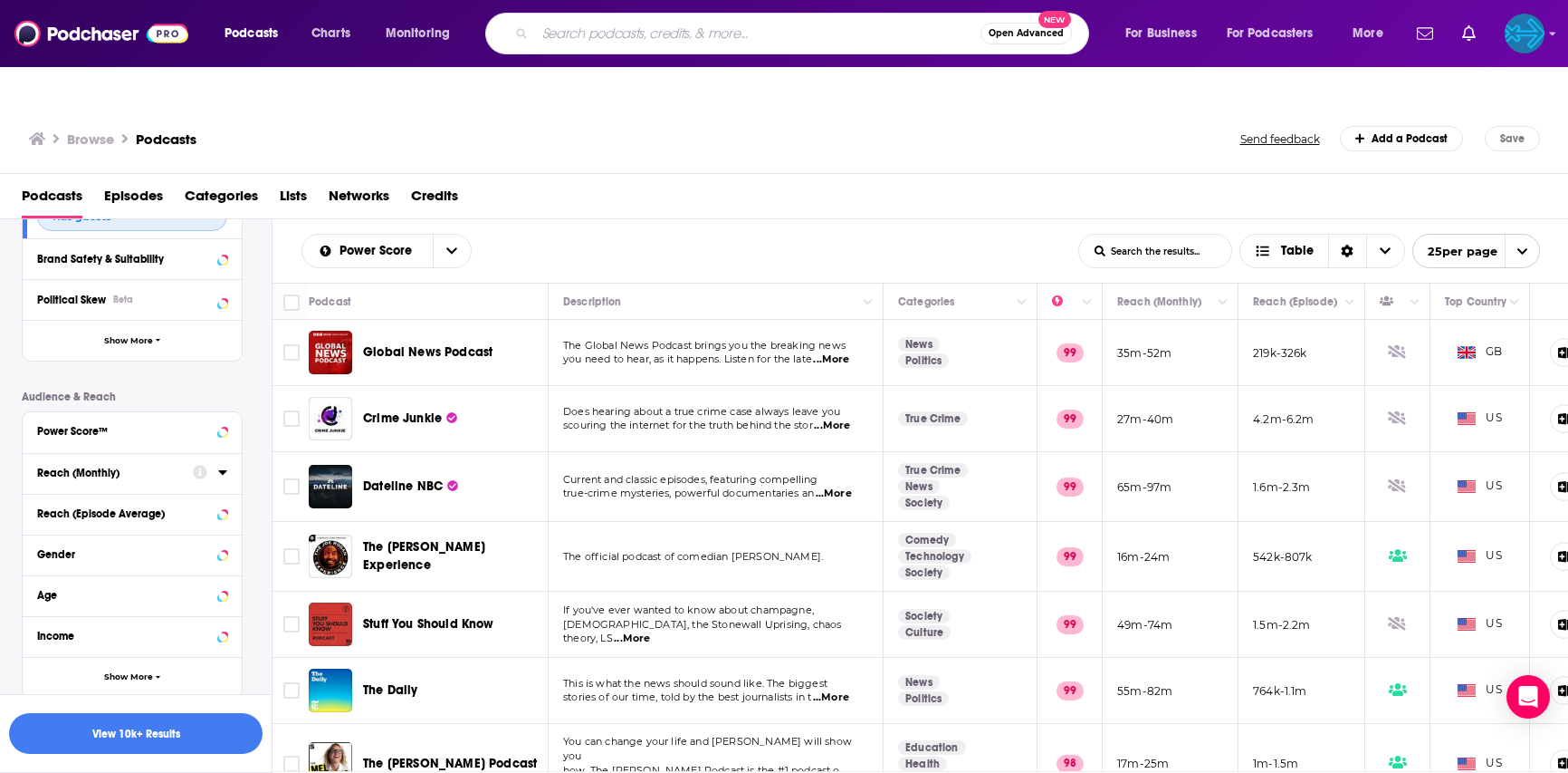
scroll to position [641, 0]
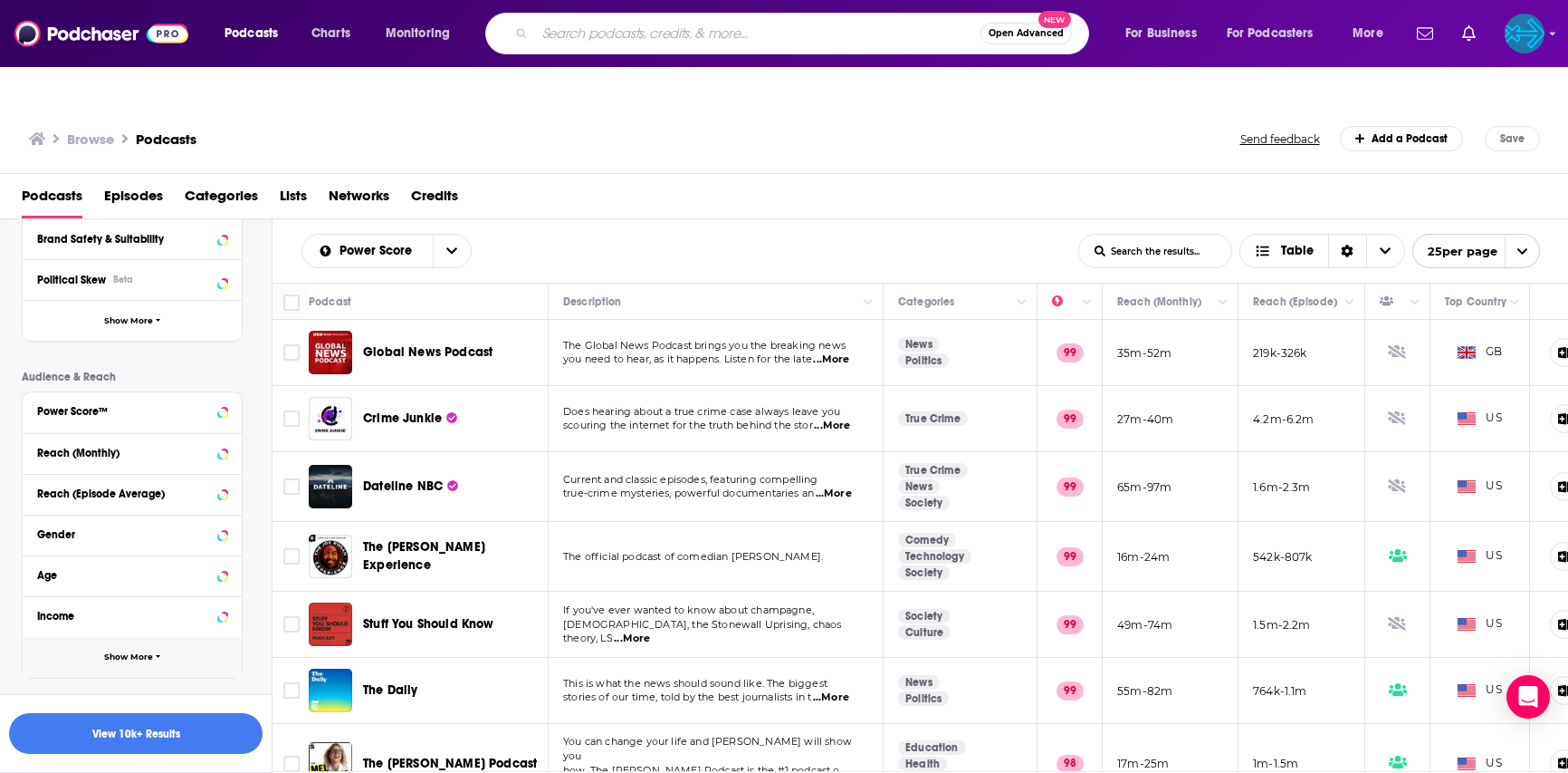
click at [142, 652] on span "Show More" at bounding box center [129, 657] width 49 height 10
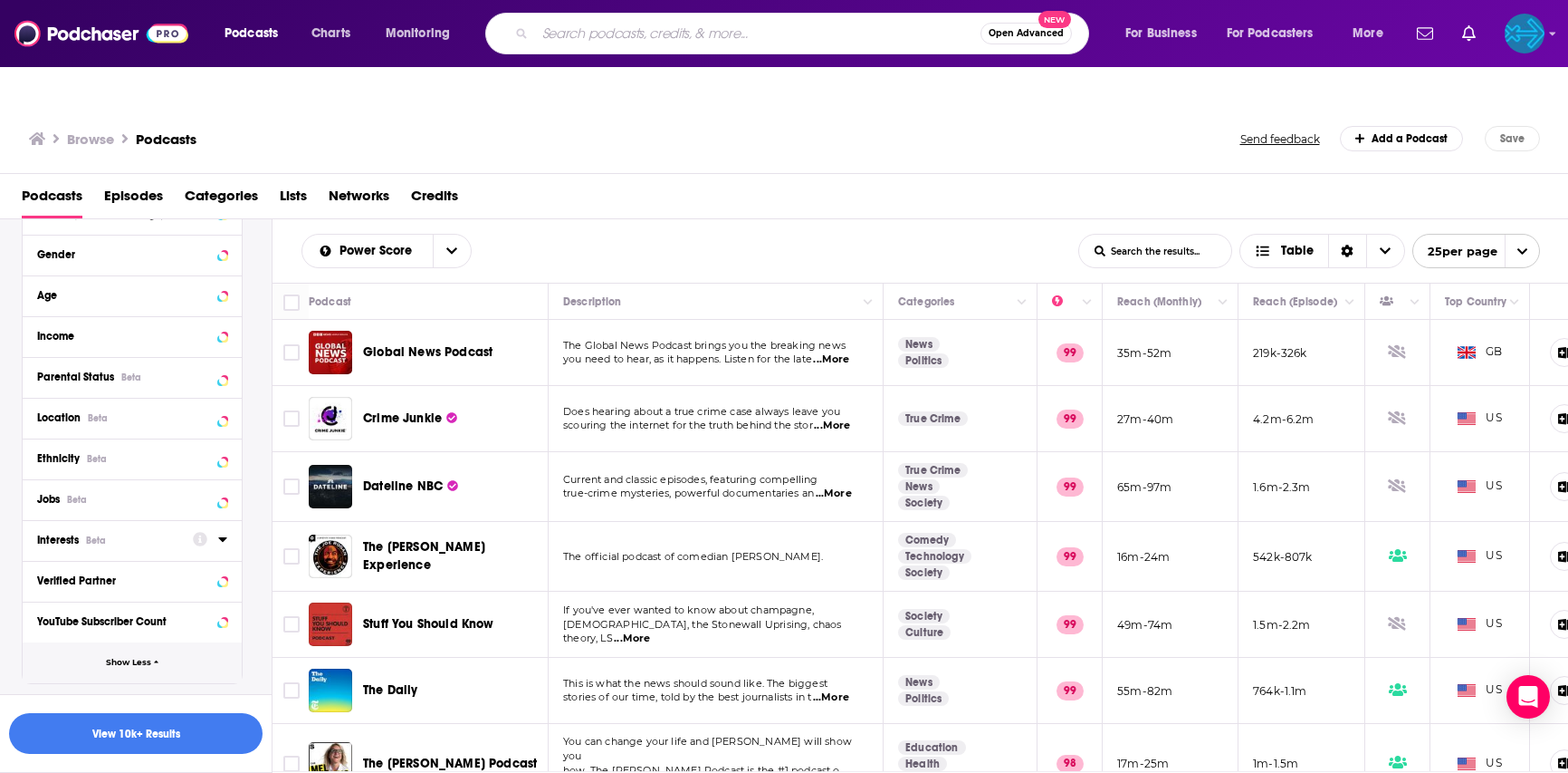
scroll to position [927, 0]
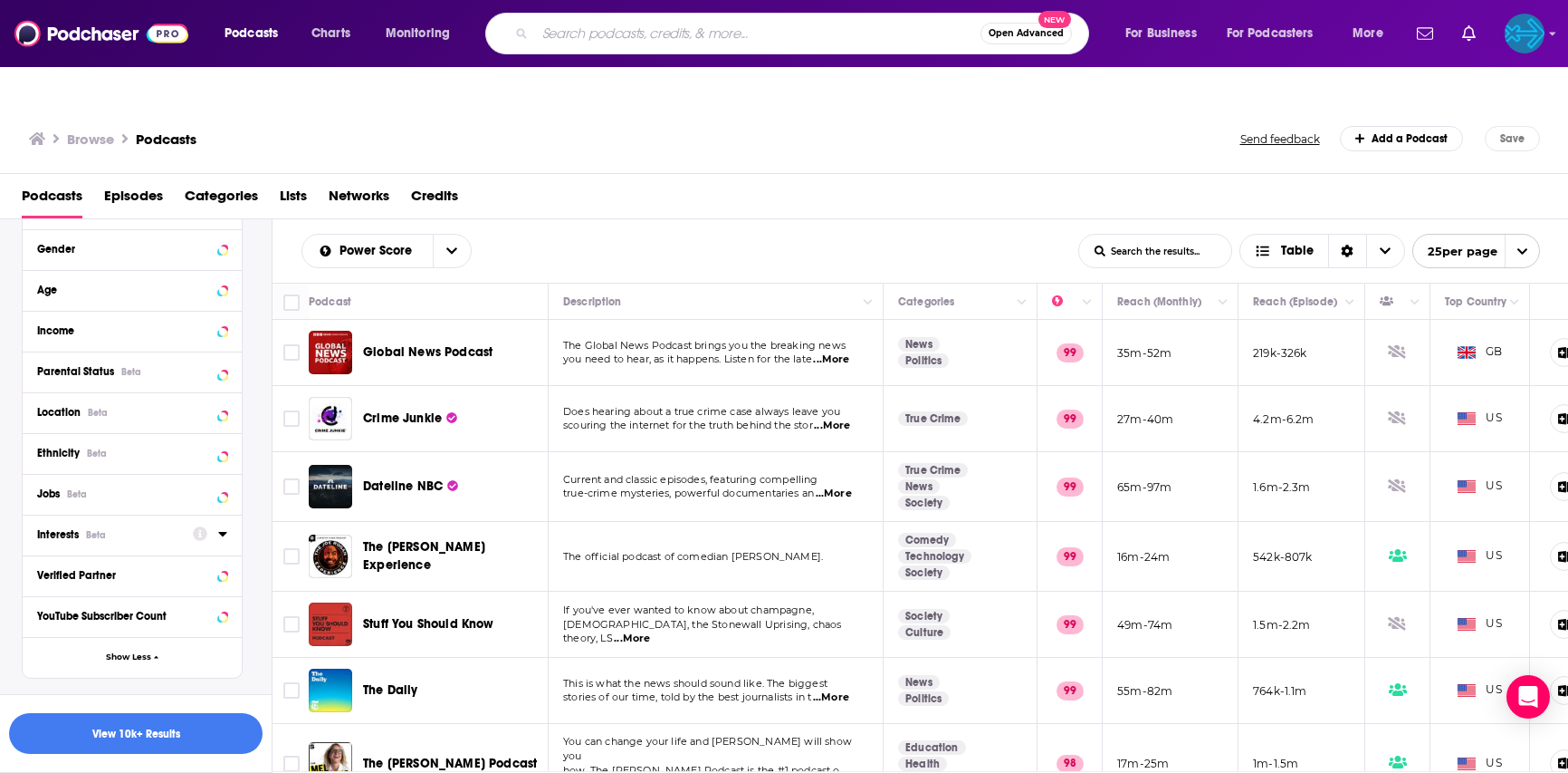
click at [216, 523] on div at bounding box center [210, 534] width 35 height 23
click at [225, 532] on icon at bounding box center [222, 534] width 8 height 5
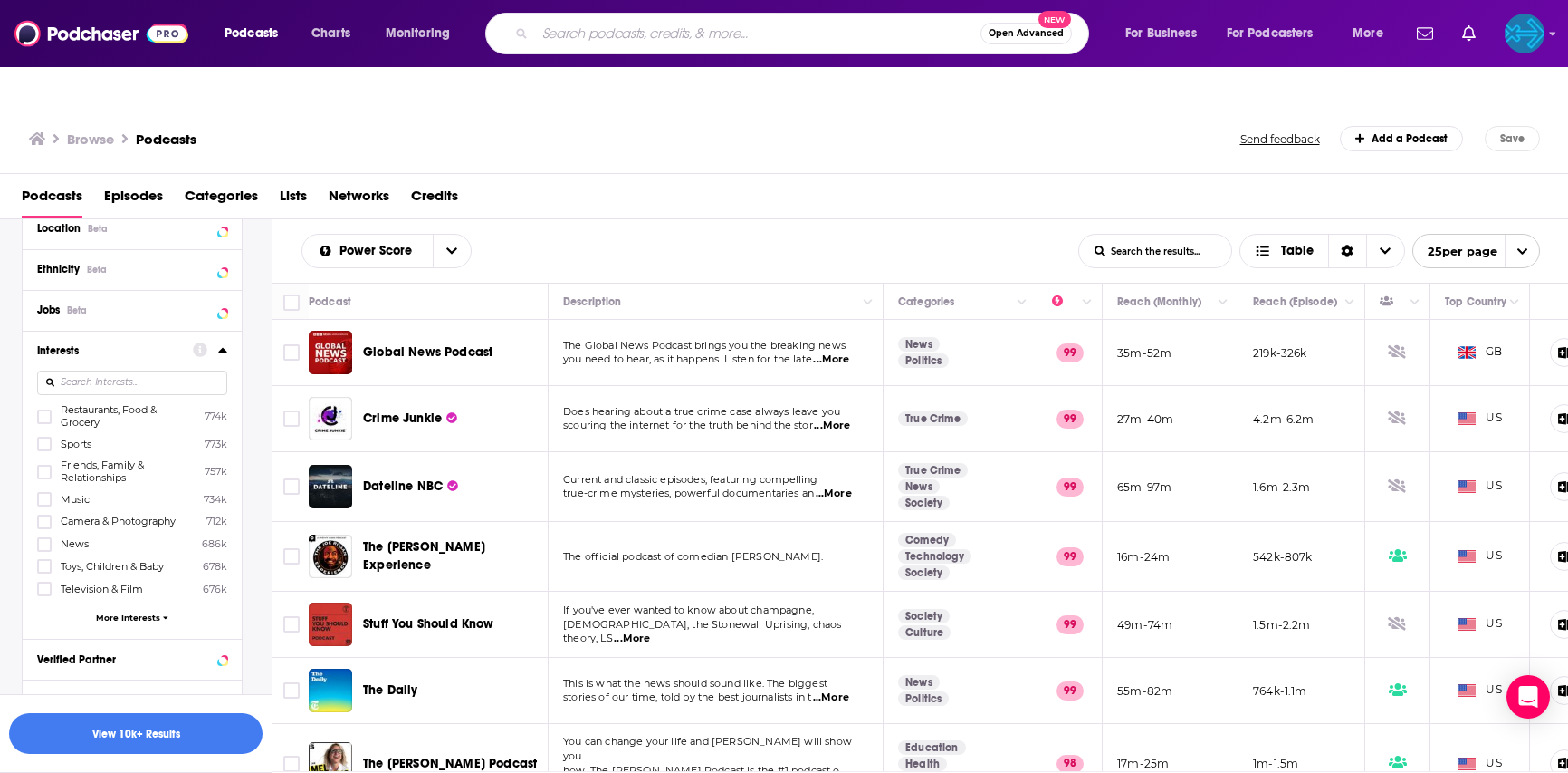
scroll to position [1109, 0]
click at [130, 613] on span "More Interests" at bounding box center [128, 617] width 65 height 10
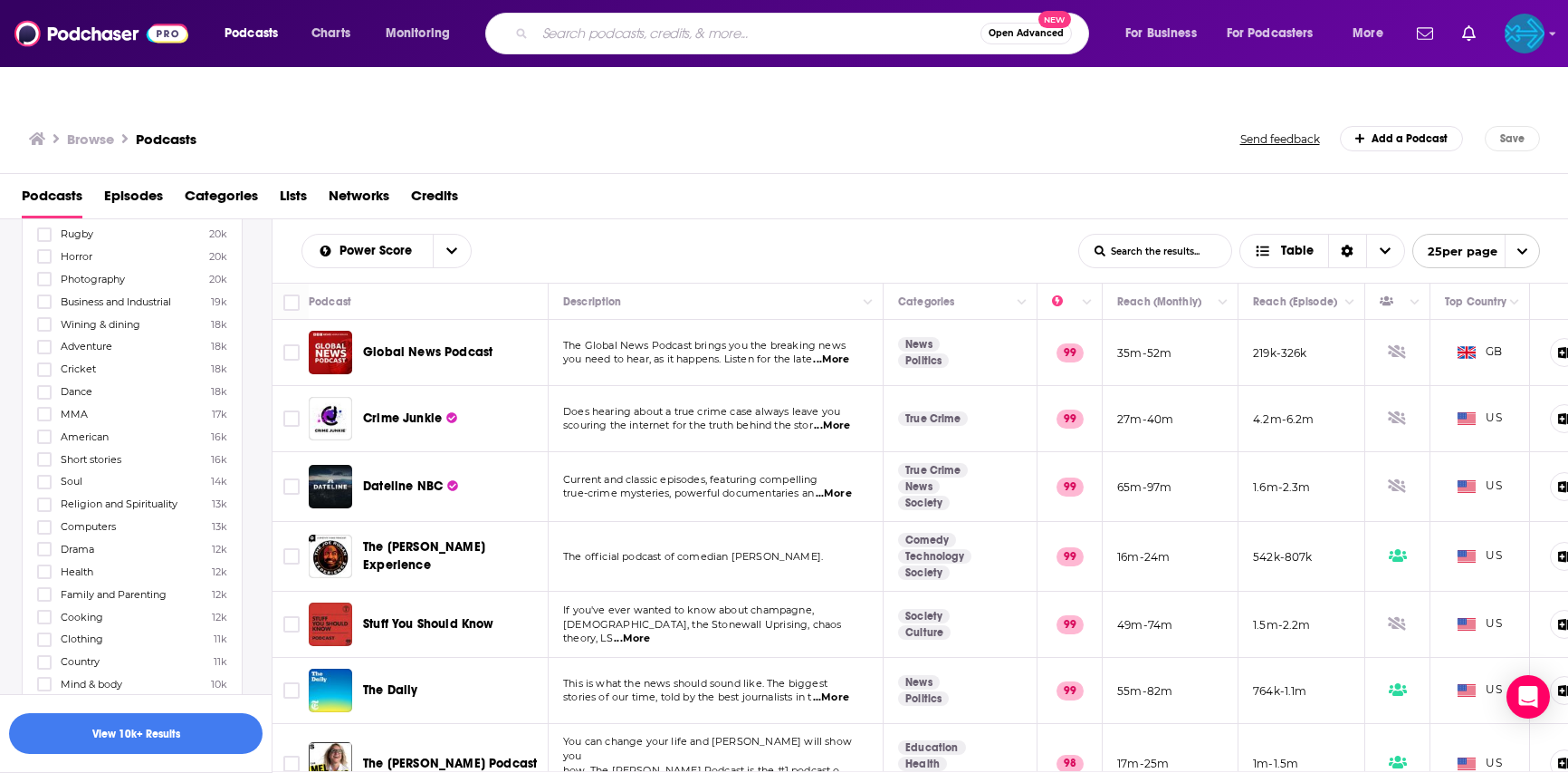
scroll to position [3214, 0]
click at [46, 346] on icon at bounding box center [45, 351] width 11 height 11
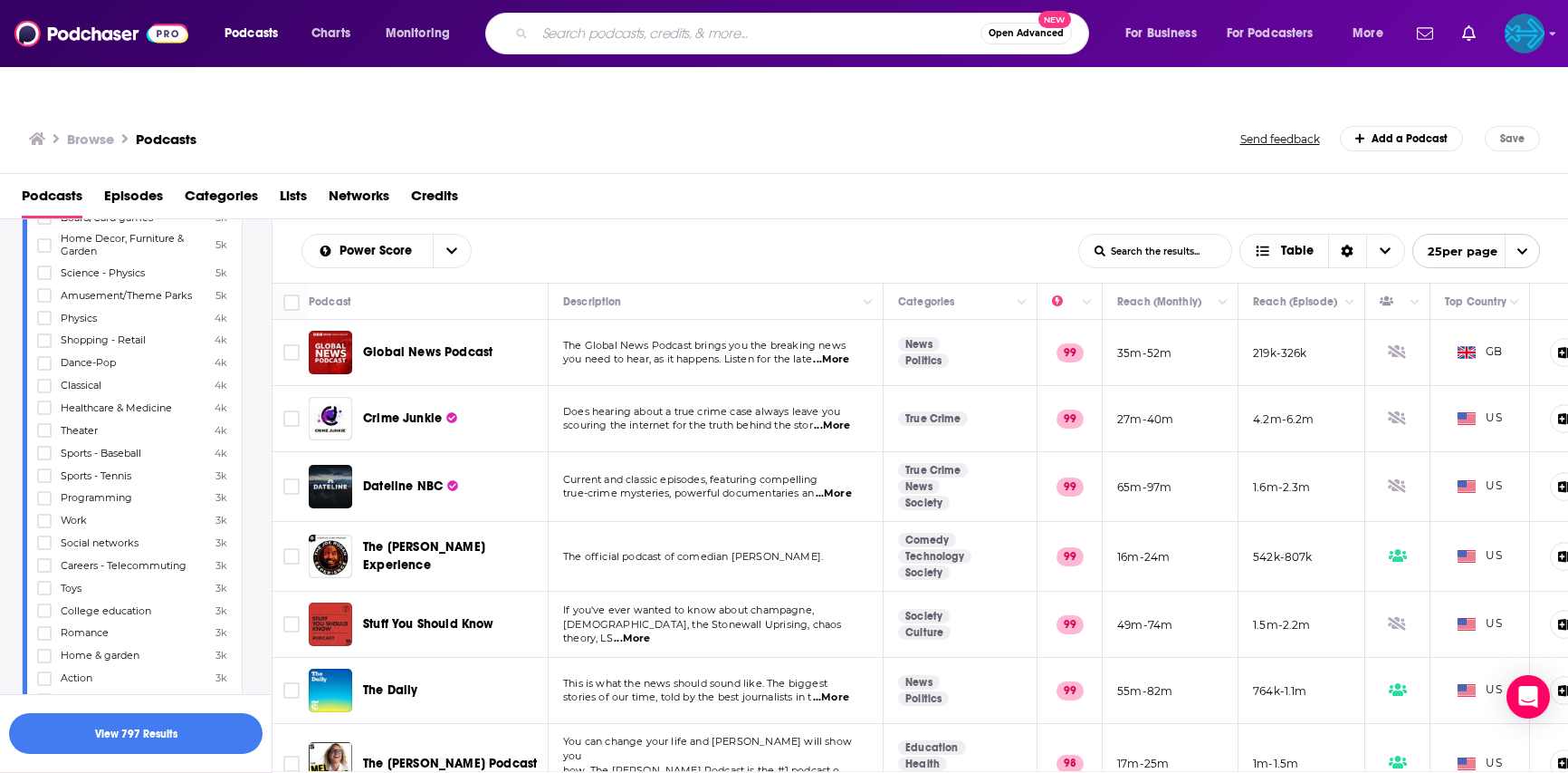
scroll to position [4442, 0]
click at [42, 716] on icon at bounding box center [45, 719] width 11 height 8
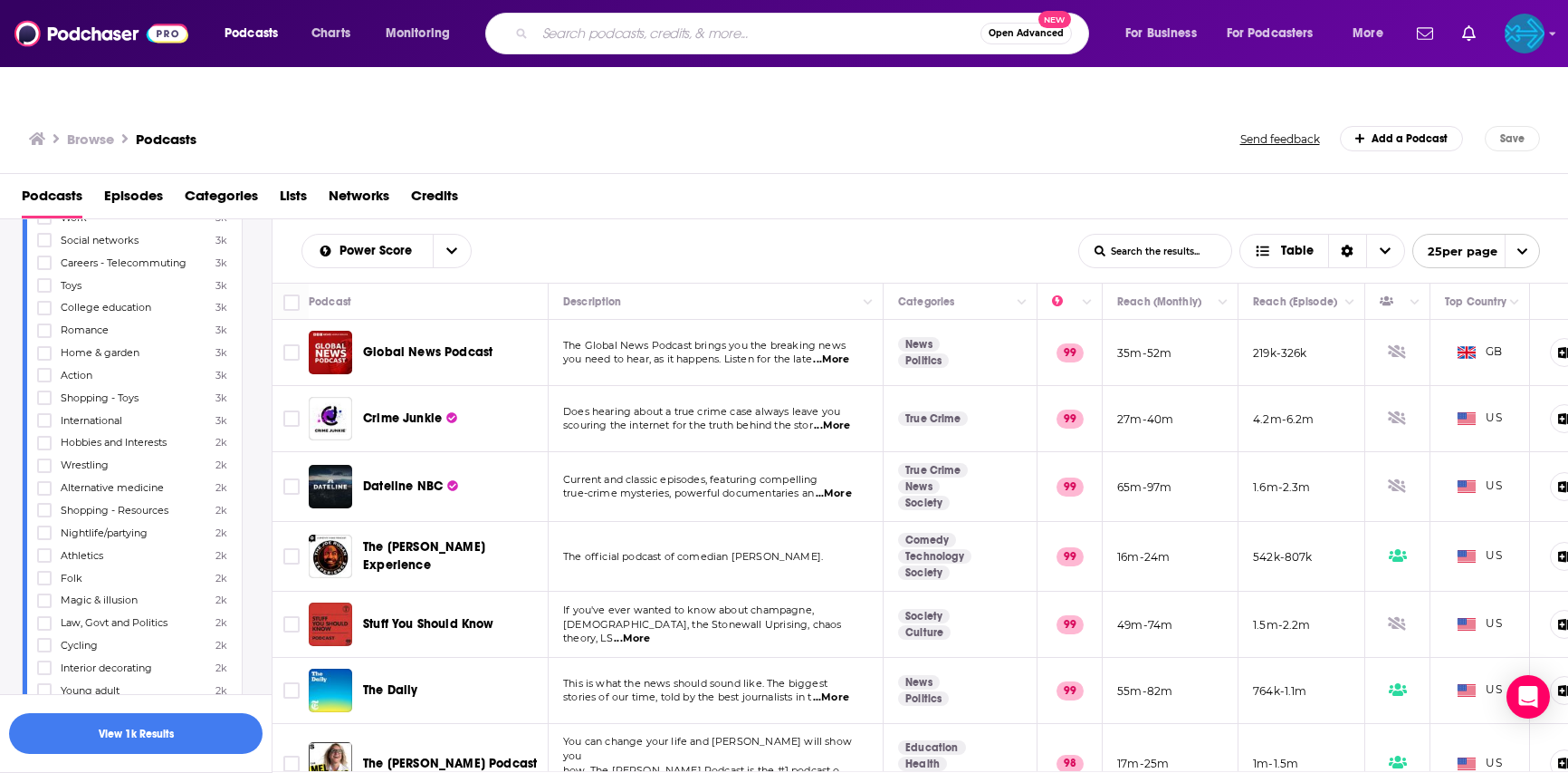
scroll to position [4774, 0]
click at [40, 698] on icon at bounding box center [45, 701] width 11 height 8
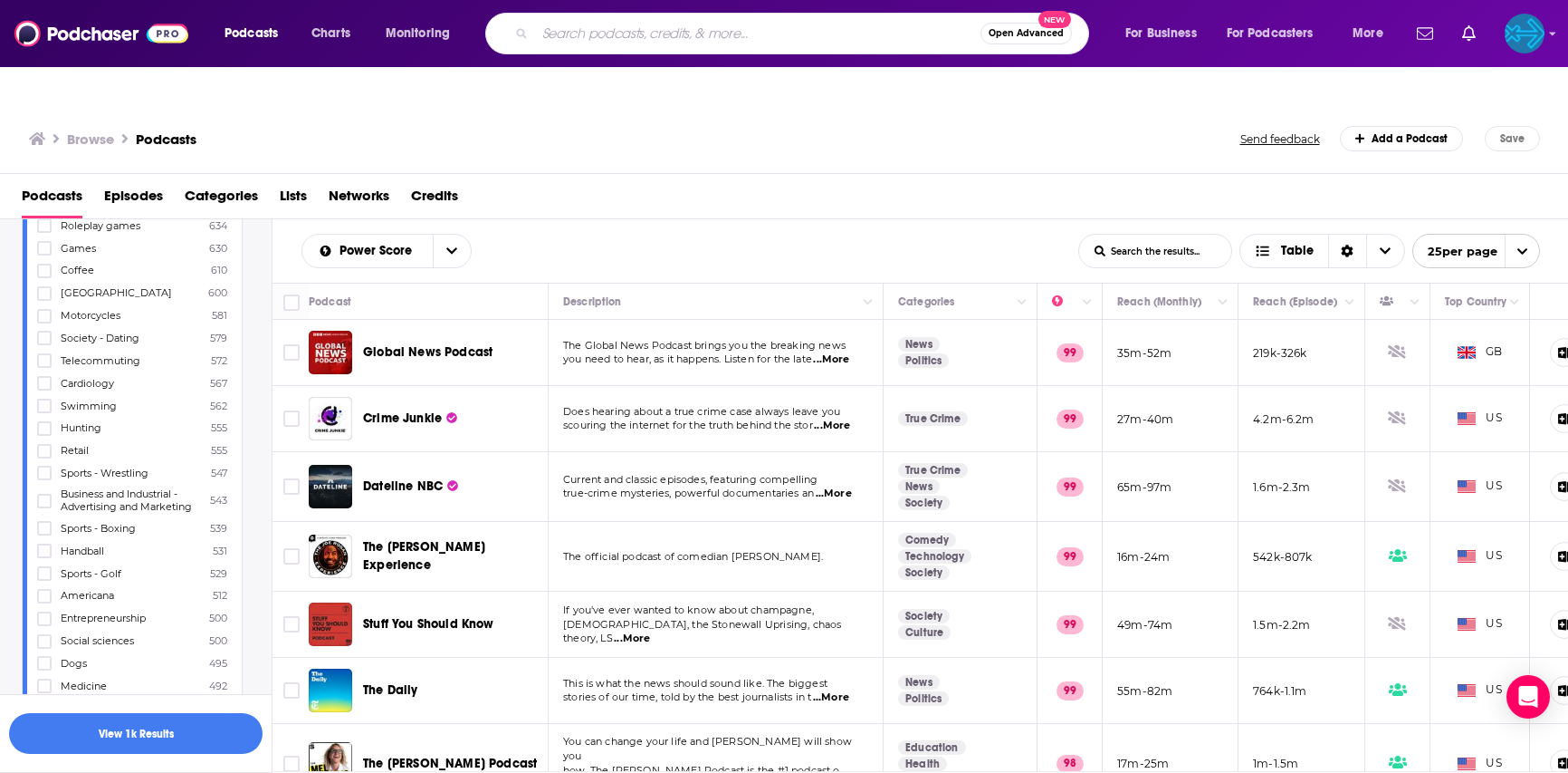
scroll to position [6868, 0]
click at [45, 700] on icon at bounding box center [45, 704] width 11 height 8
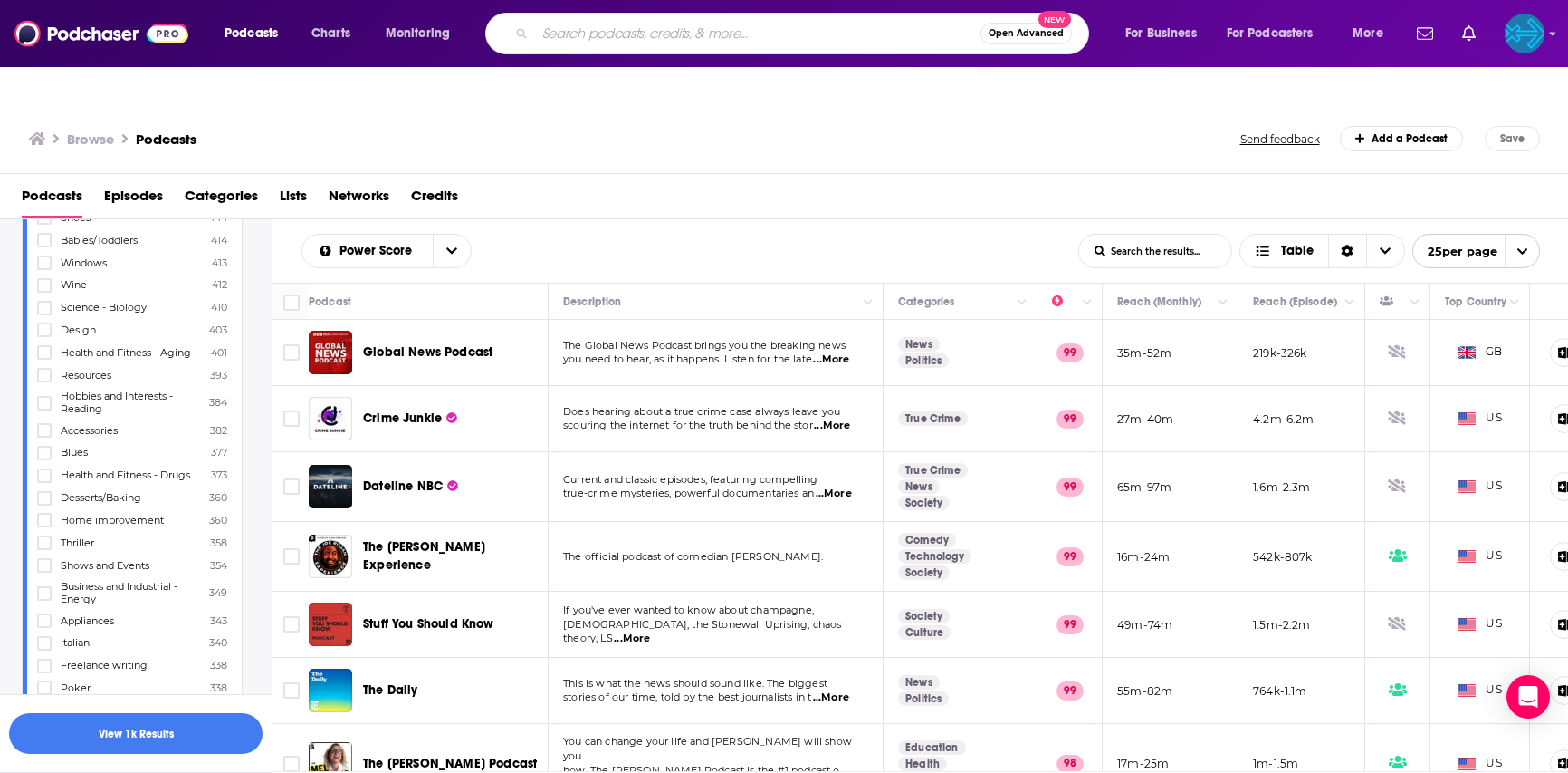
scroll to position [7544, 0]
click at [107, 730] on button "View 1k Results" at bounding box center [135, 733] width 254 height 41
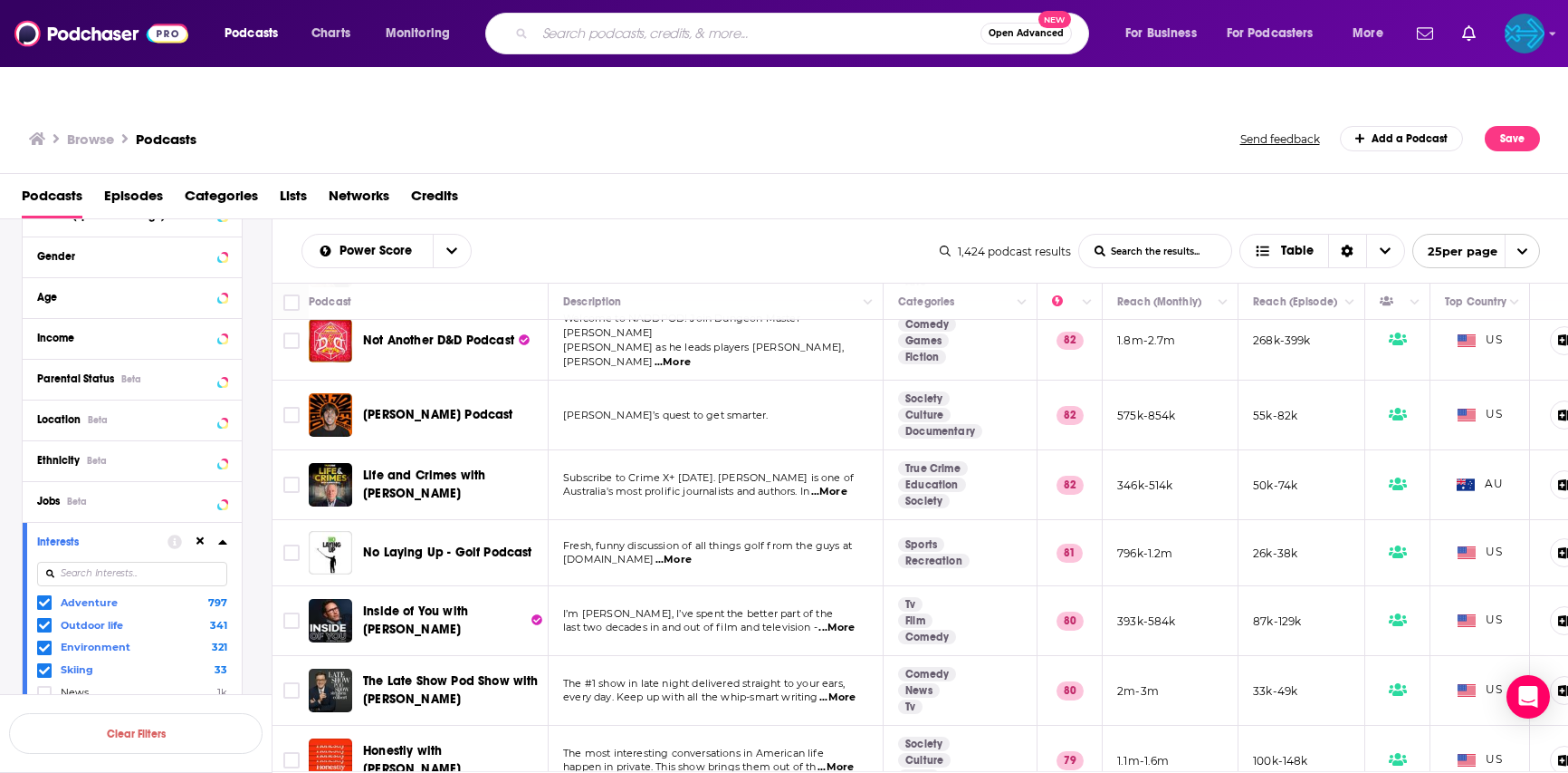
scroll to position [897, 0]
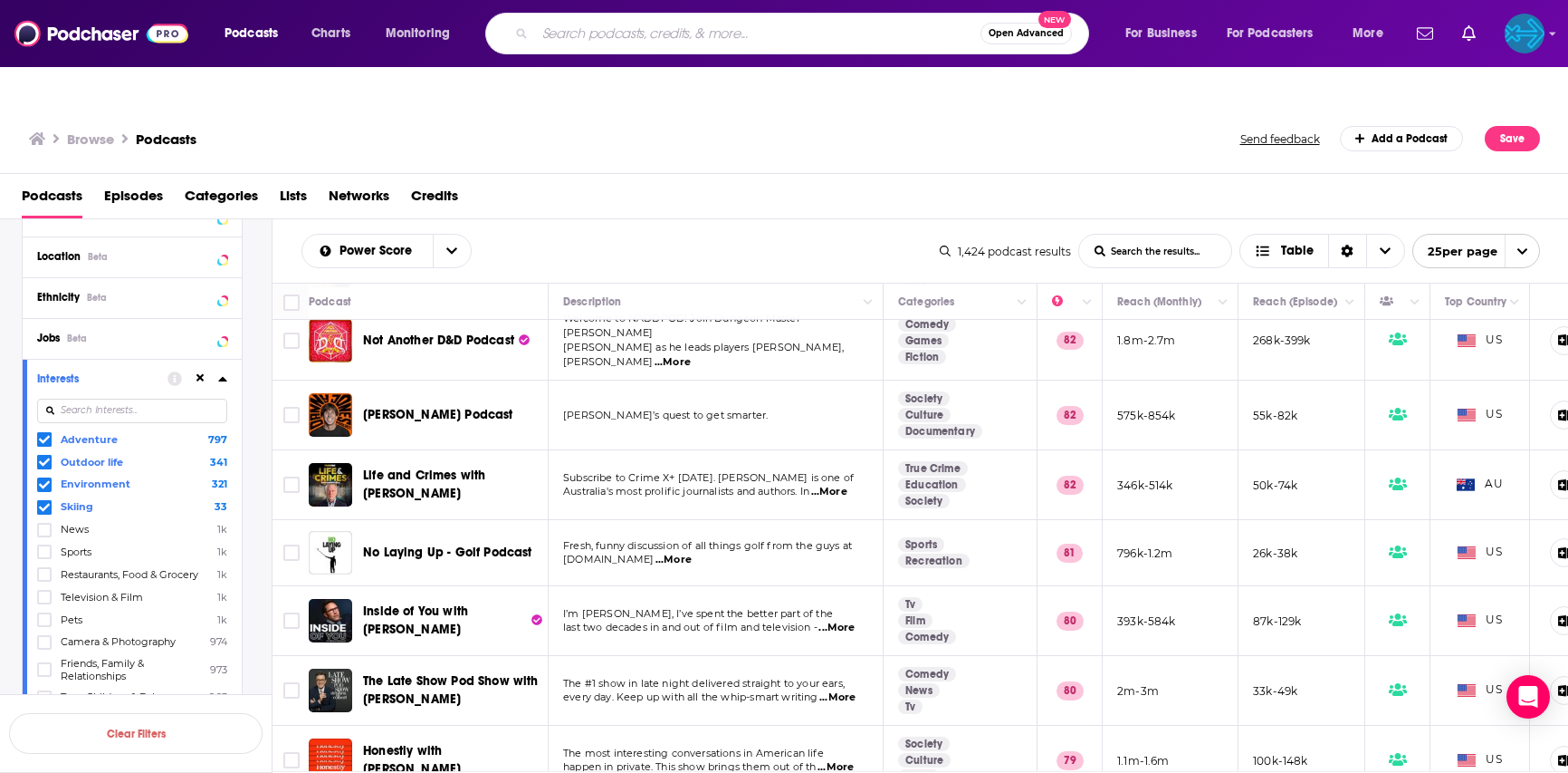
click at [42, 480] on icon at bounding box center [45, 484] width 11 height 8
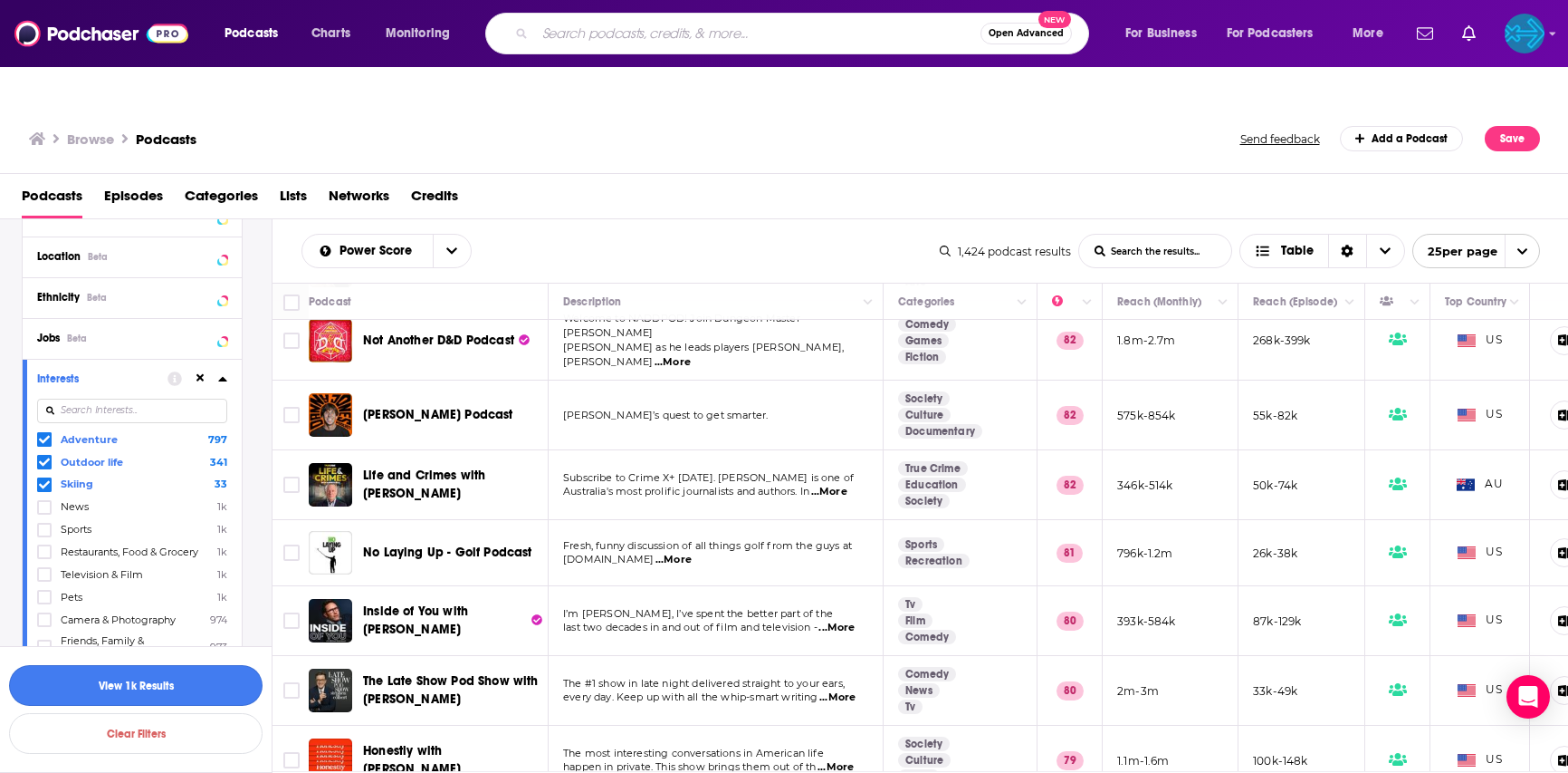
click at [100, 680] on button "View 1k Results" at bounding box center [135, 685] width 254 height 41
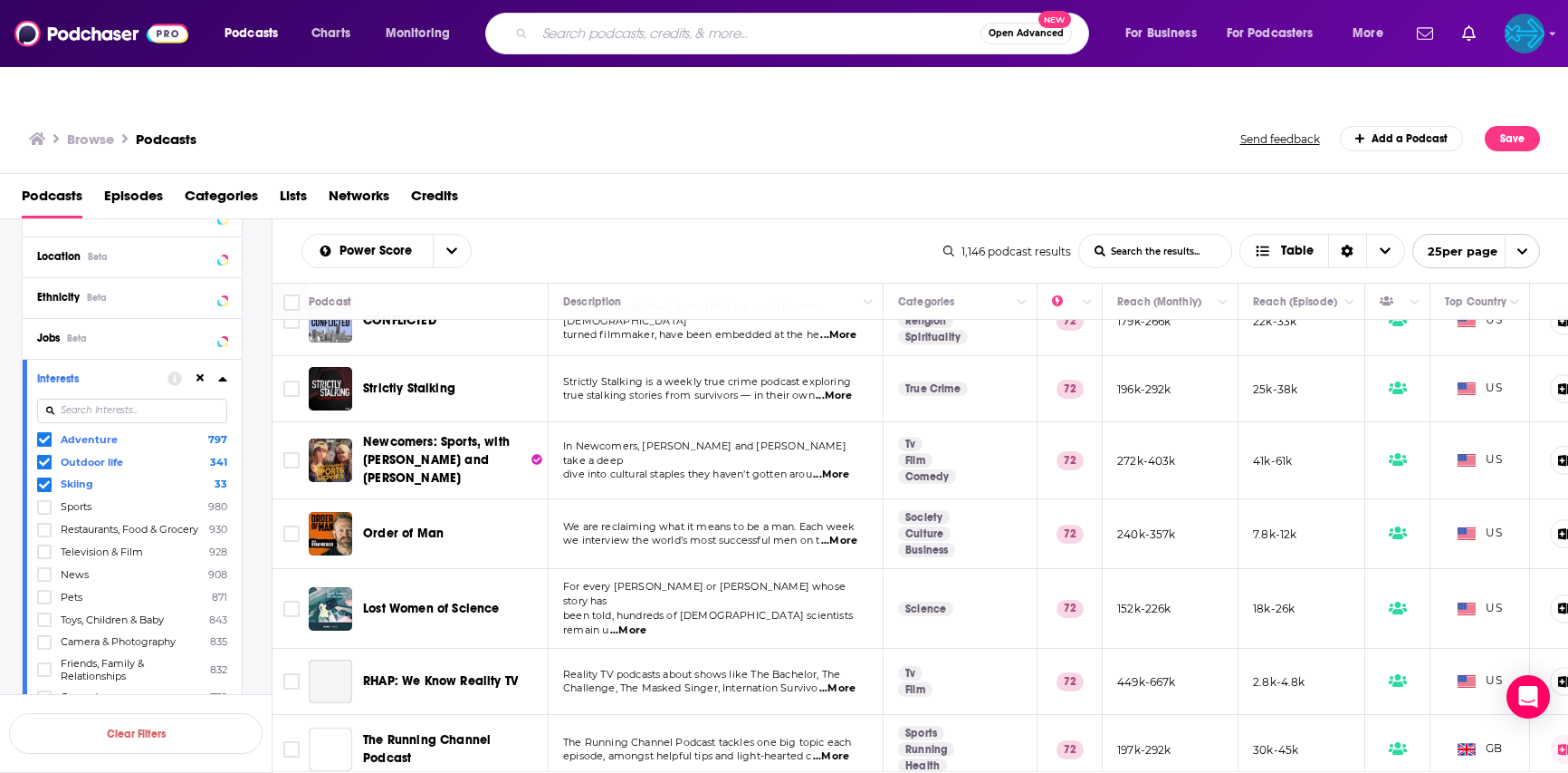
scroll to position [521, 0]
click at [91, 35] on img at bounding box center [101, 34] width 174 height 35
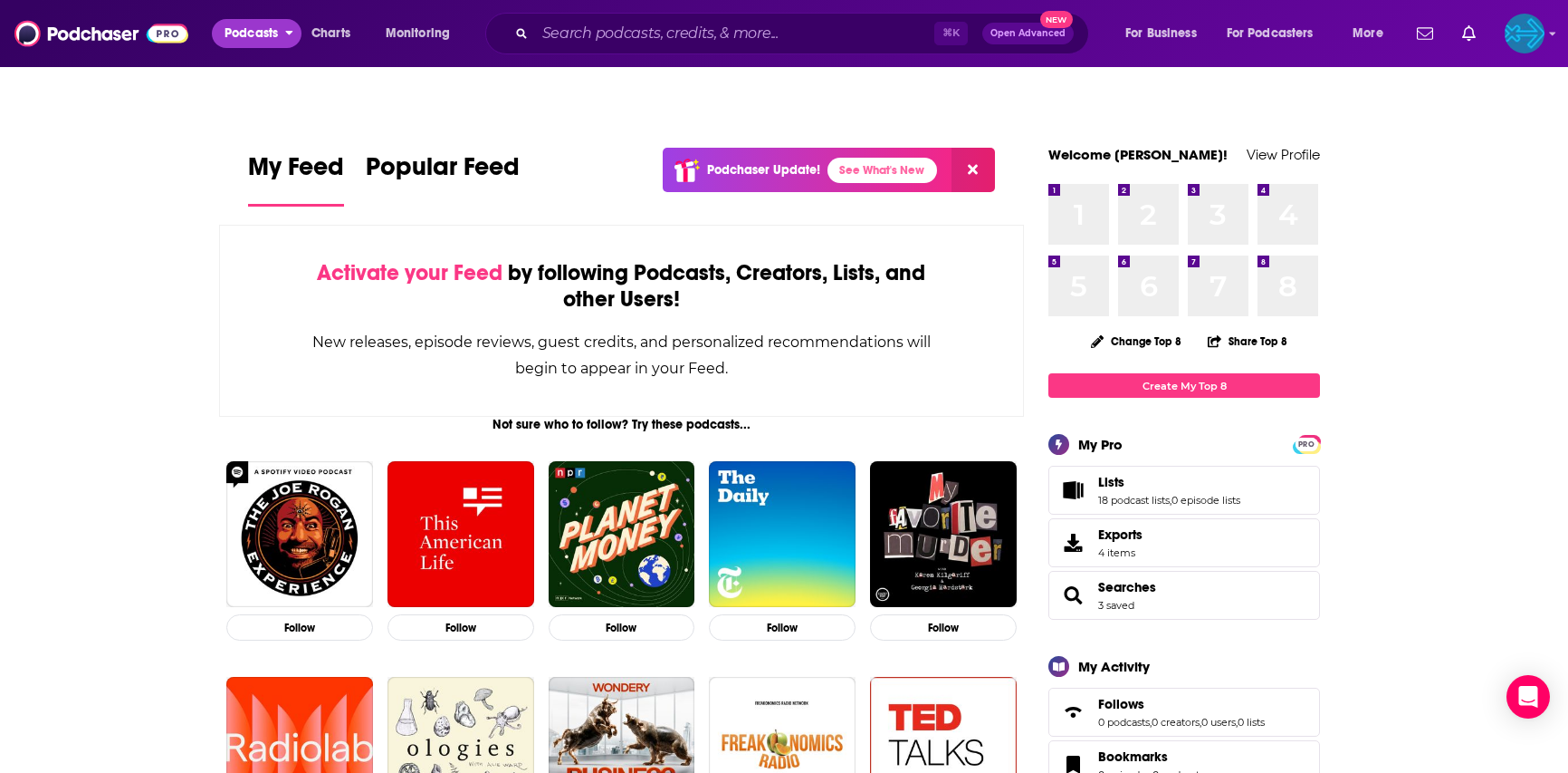
click at [289, 36] on button "Podcasts" at bounding box center [256, 34] width 90 height 29
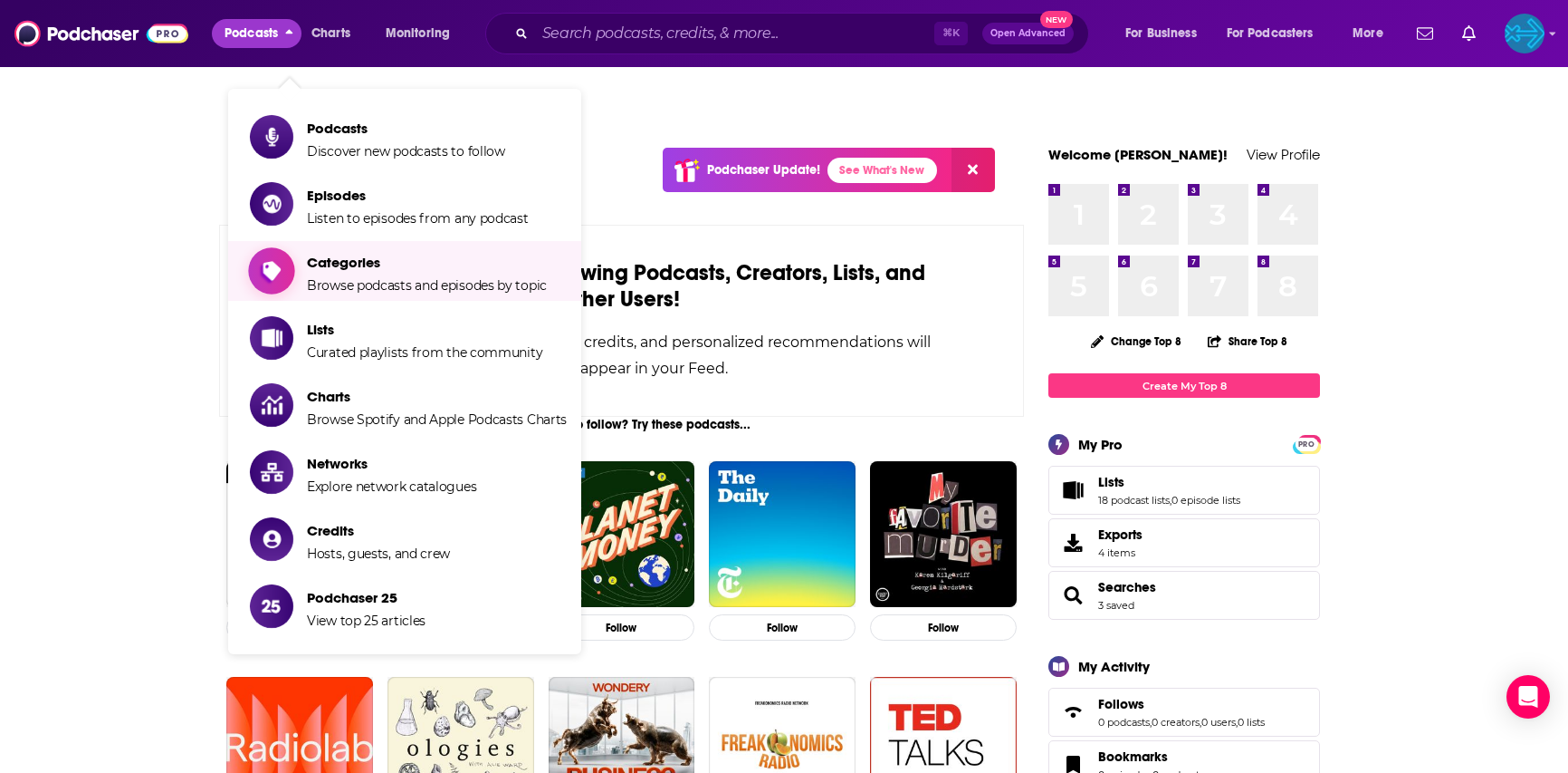
click at [373, 277] on span "Browse podcasts and episodes by topic" at bounding box center [427, 286] width 240 height 16
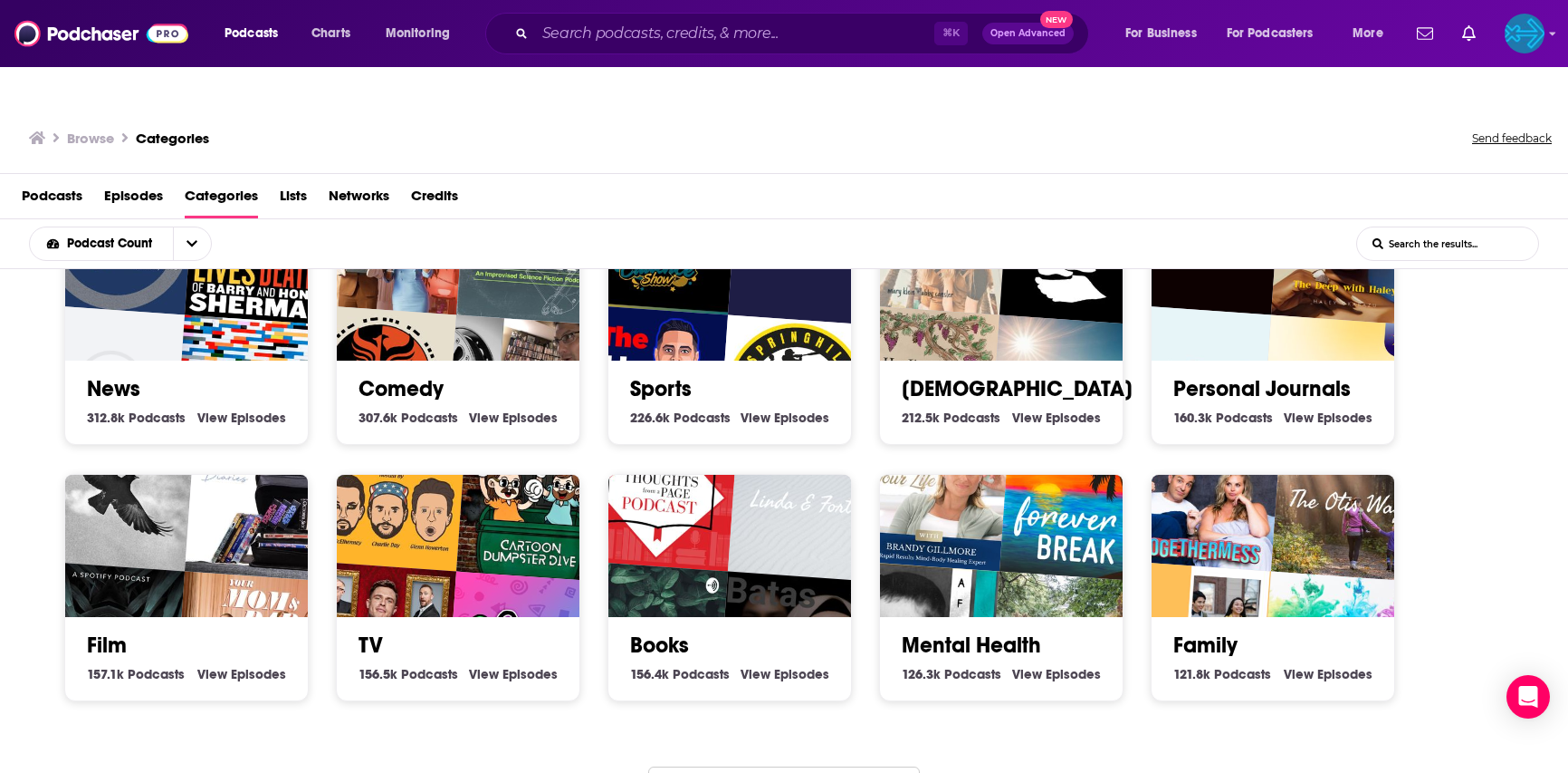
scroll to position [612, 0]
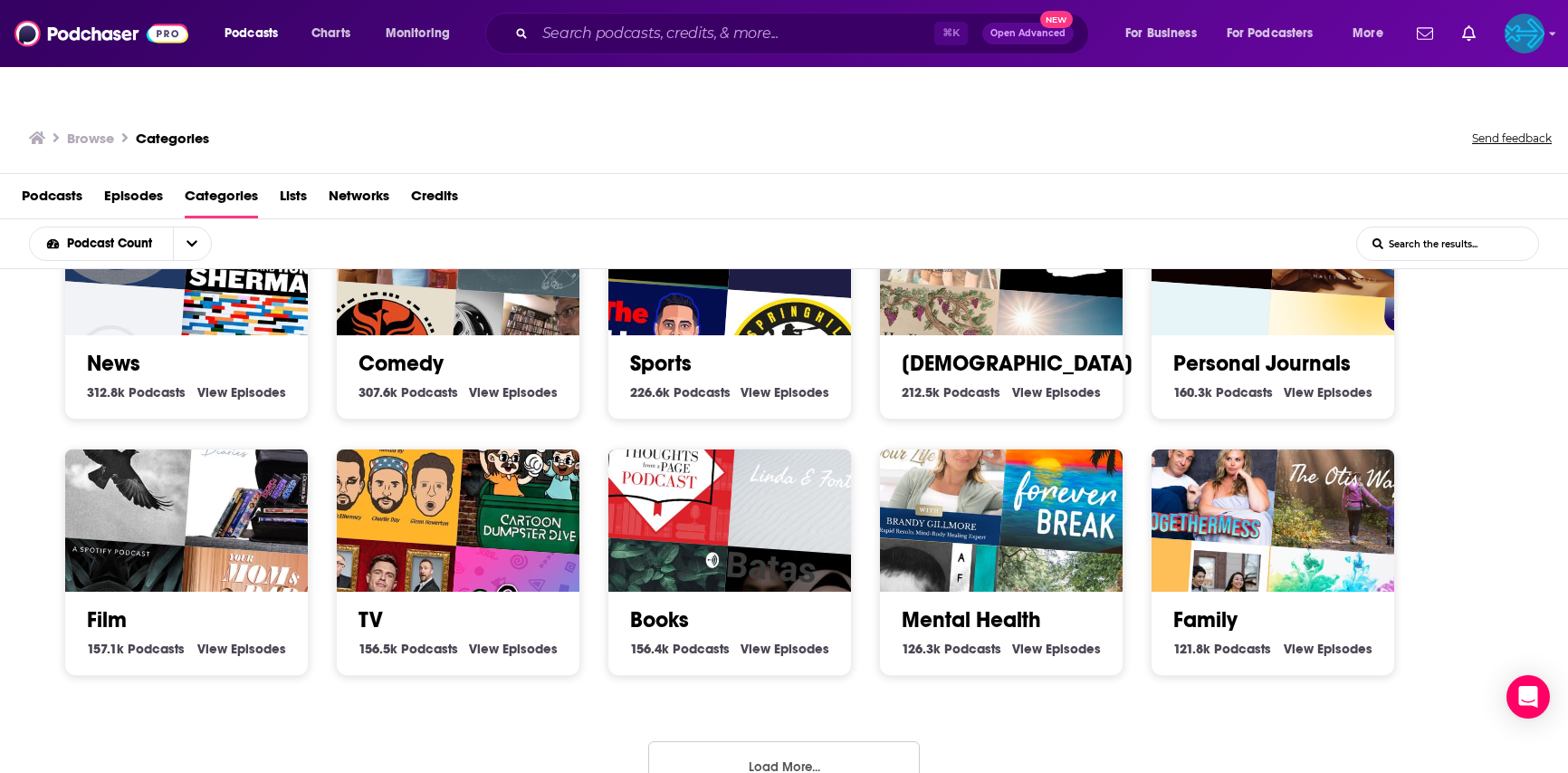
click at [716, 741] on button "Load More..." at bounding box center [784, 766] width 272 height 49
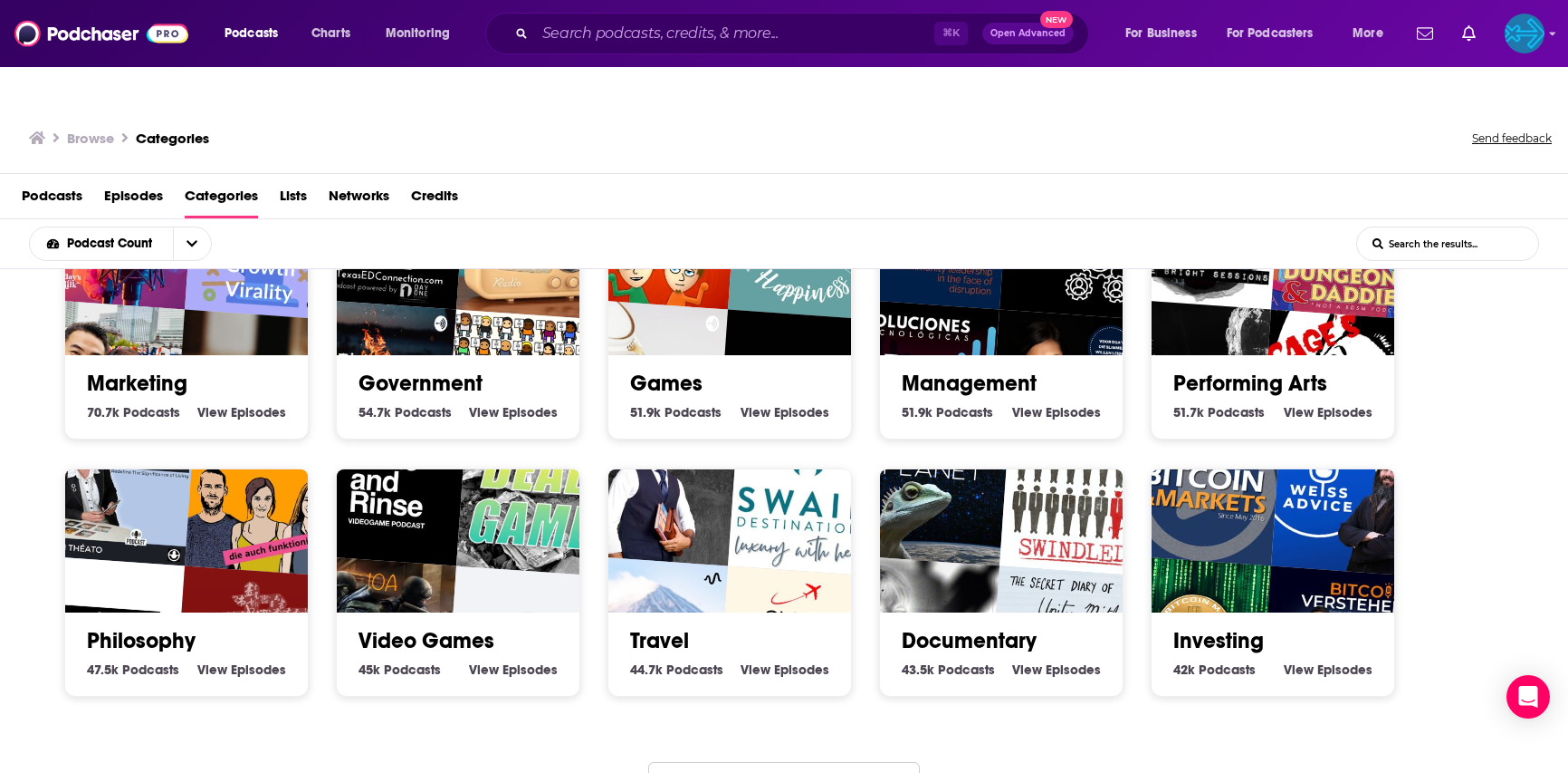
scroll to position [1635, 0]
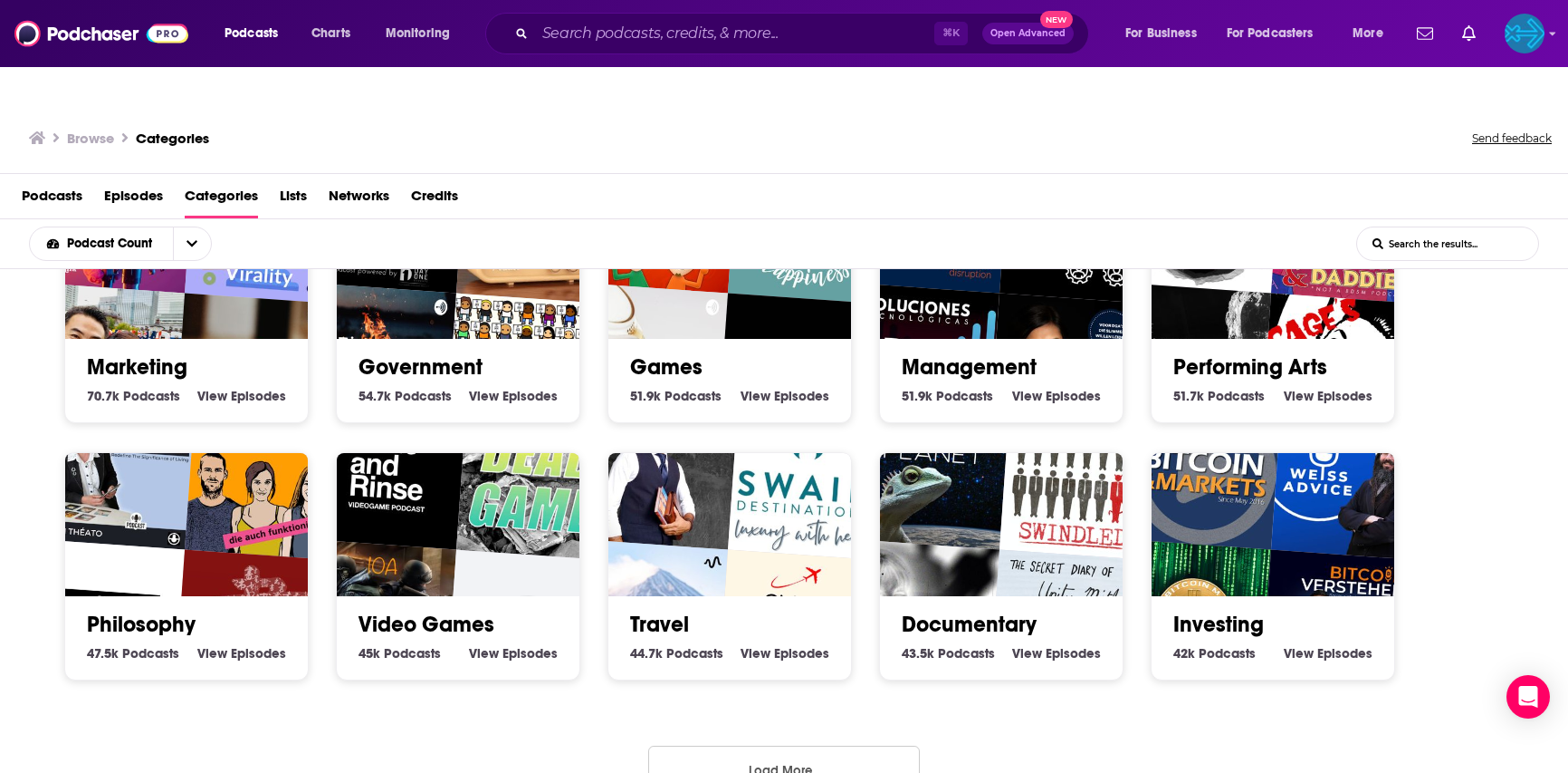
click at [781, 746] on button "Load More..." at bounding box center [784, 770] width 272 height 49
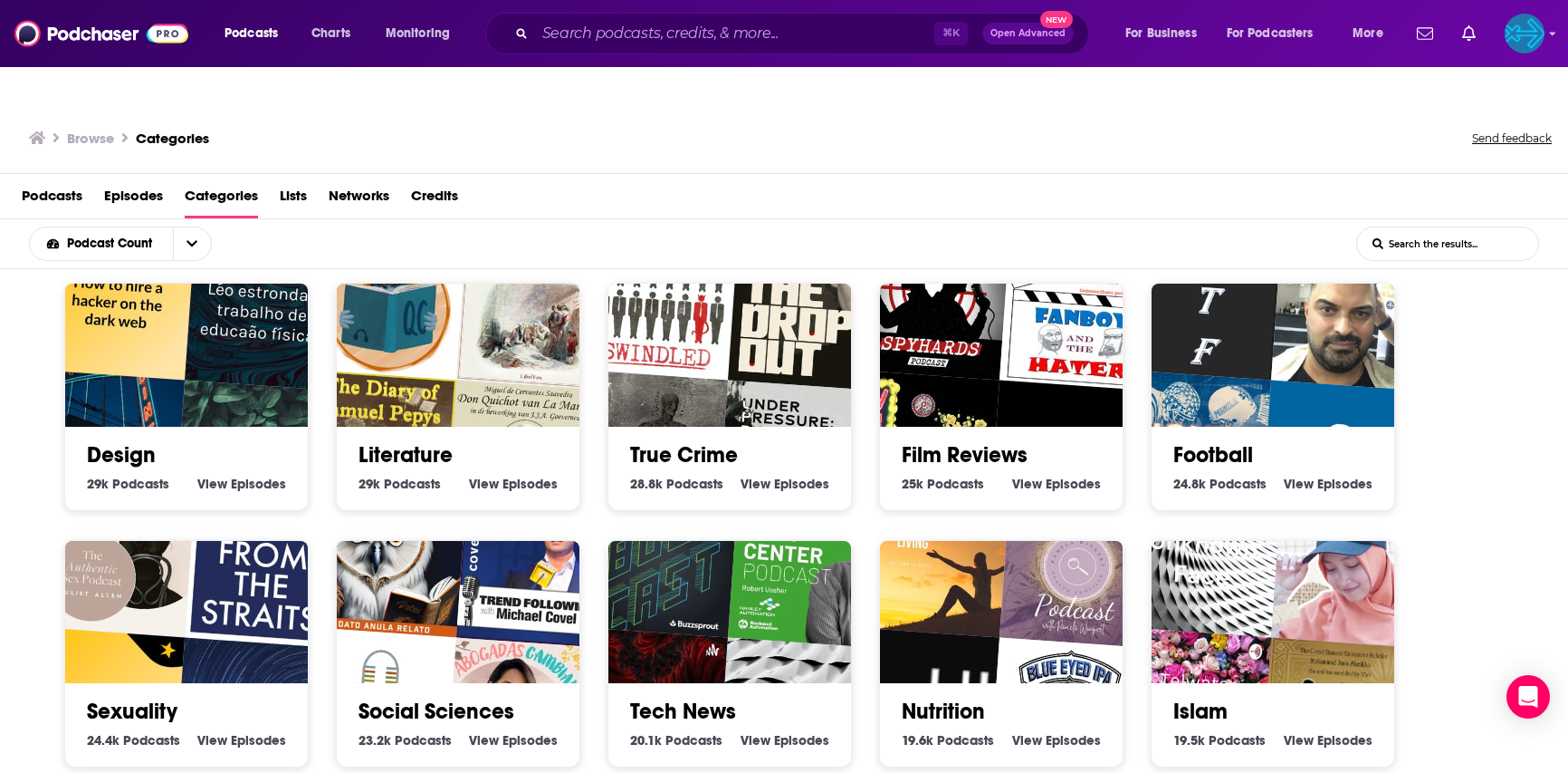
scroll to position [2658, 0]
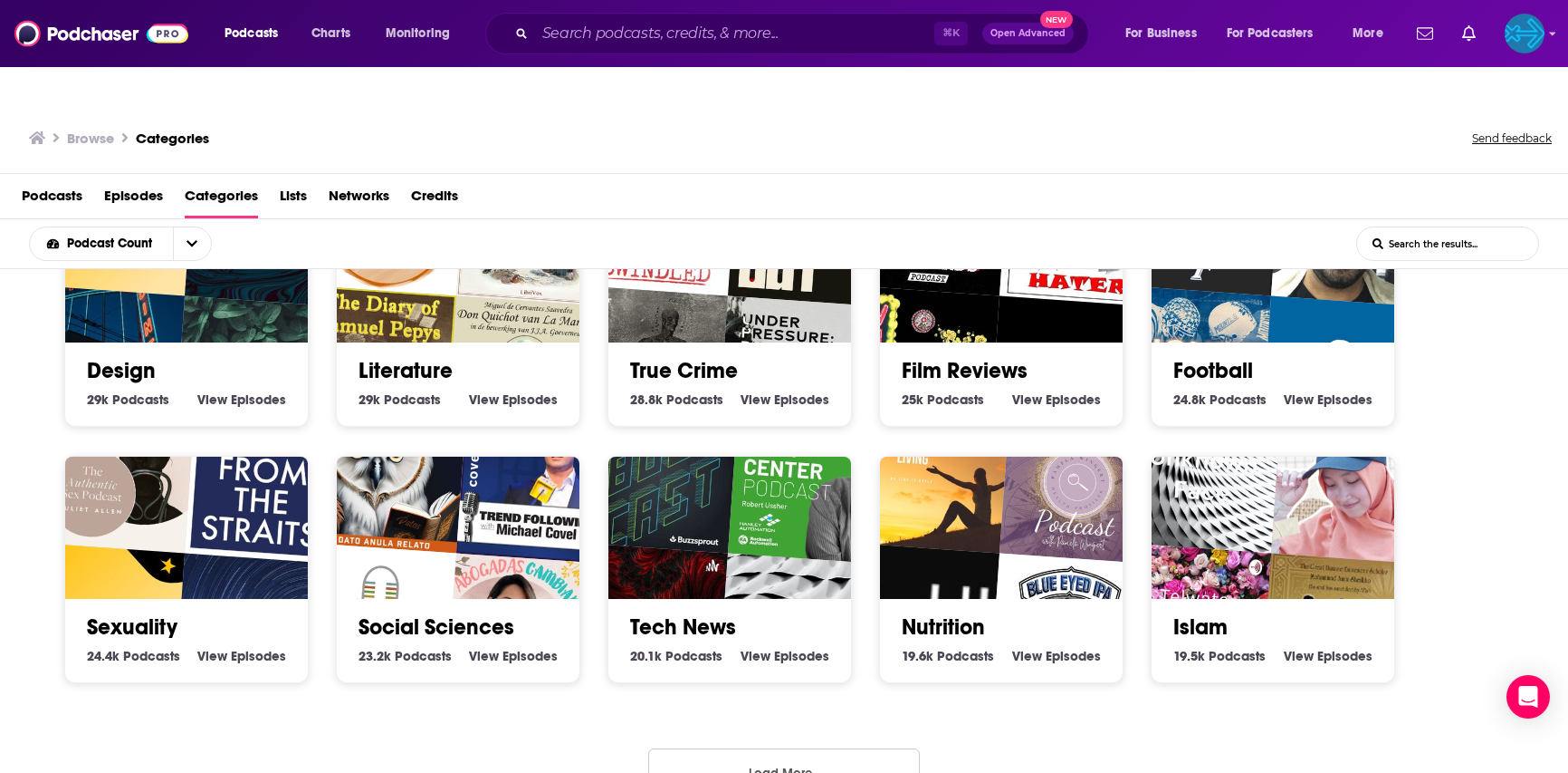
click at [784, 748] on button "Load More..." at bounding box center [784, 773] width 272 height 49
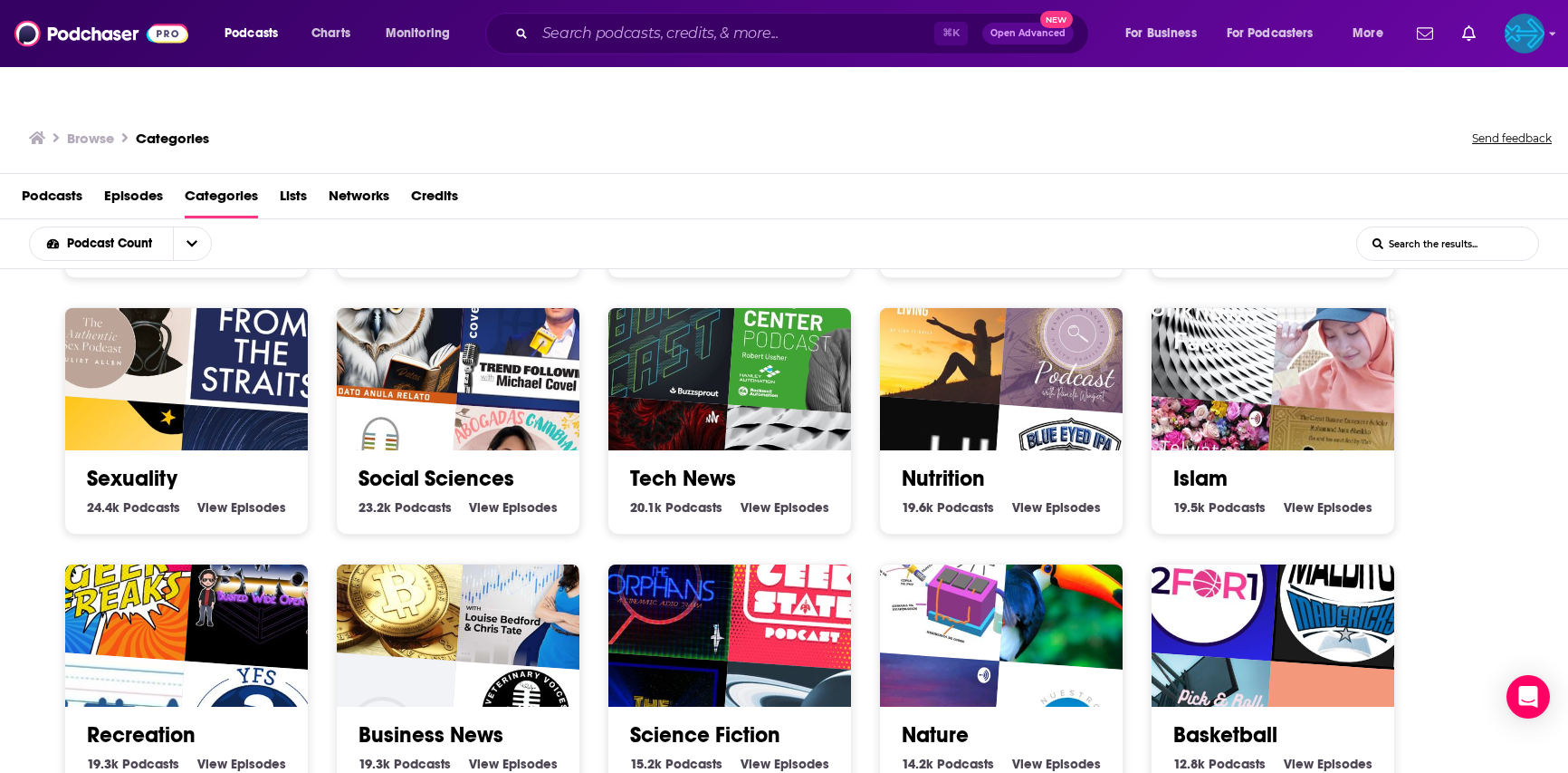
scroll to position [3114, 0]
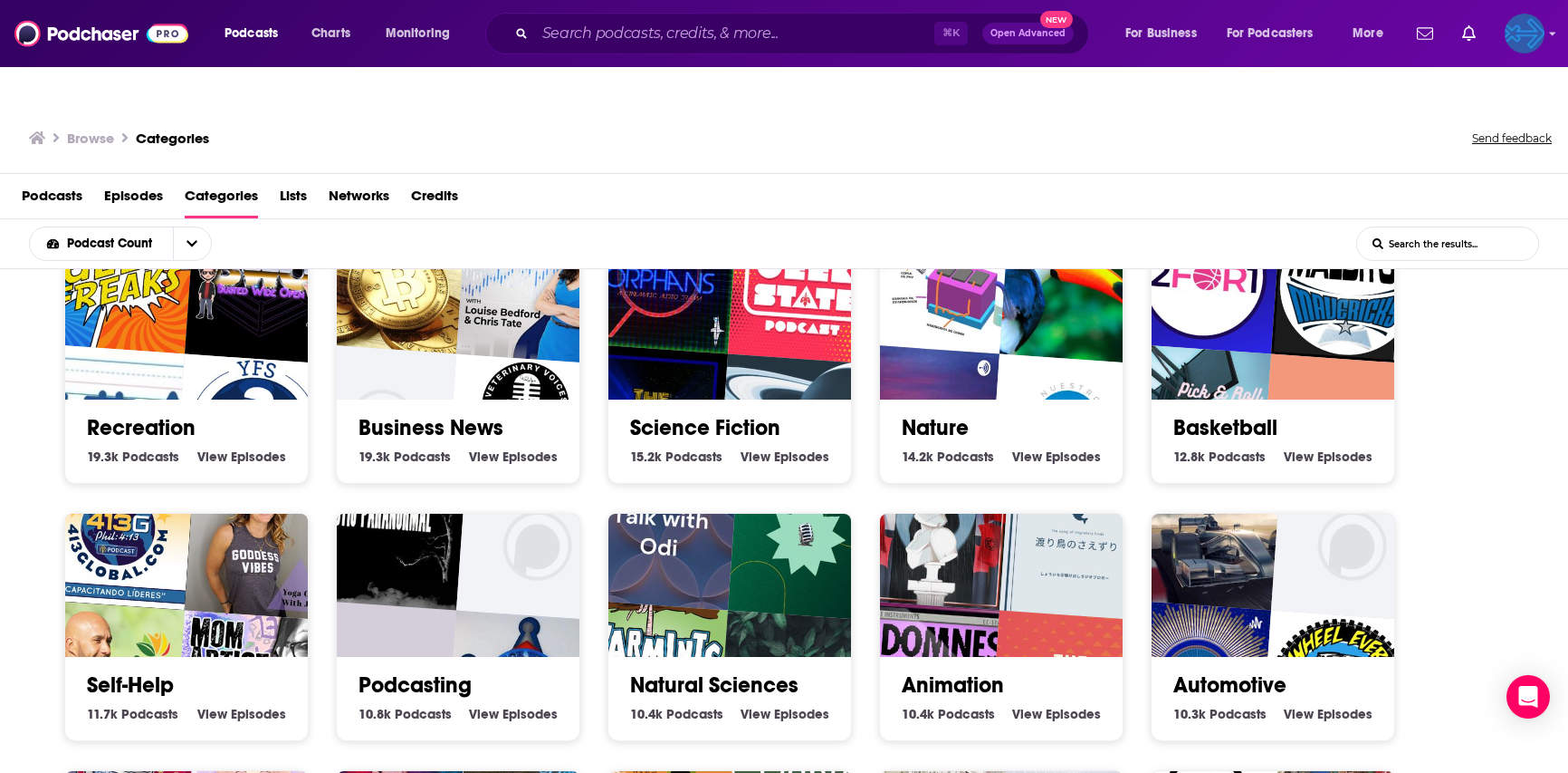
click at [1514, 23] on img "Logged in as backbonemedia" at bounding box center [1524, 34] width 40 height 40
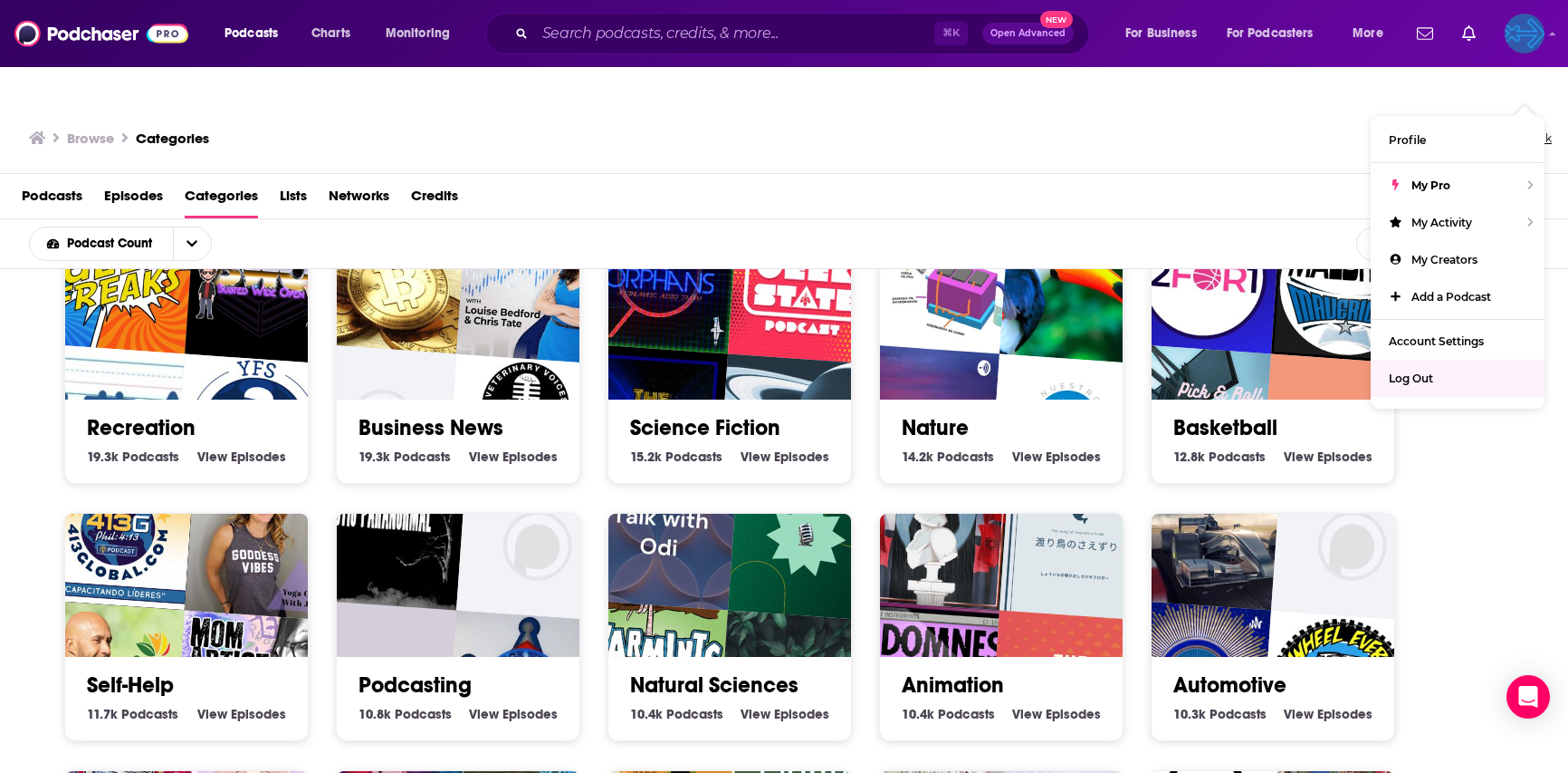
click at [1407, 371] on span "Log Out" at bounding box center [1411, 377] width 45 height 14
